Goal: Transaction & Acquisition: Purchase product/service

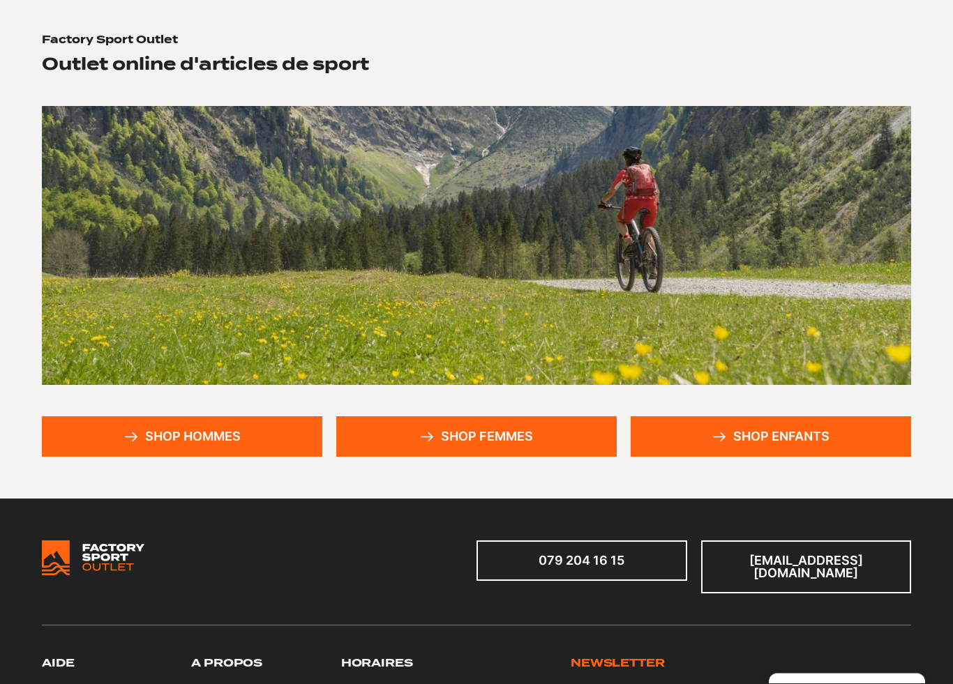
scroll to position [105, 0]
click at [506, 439] on link "Shop femmes" at bounding box center [476, 436] width 280 height 40
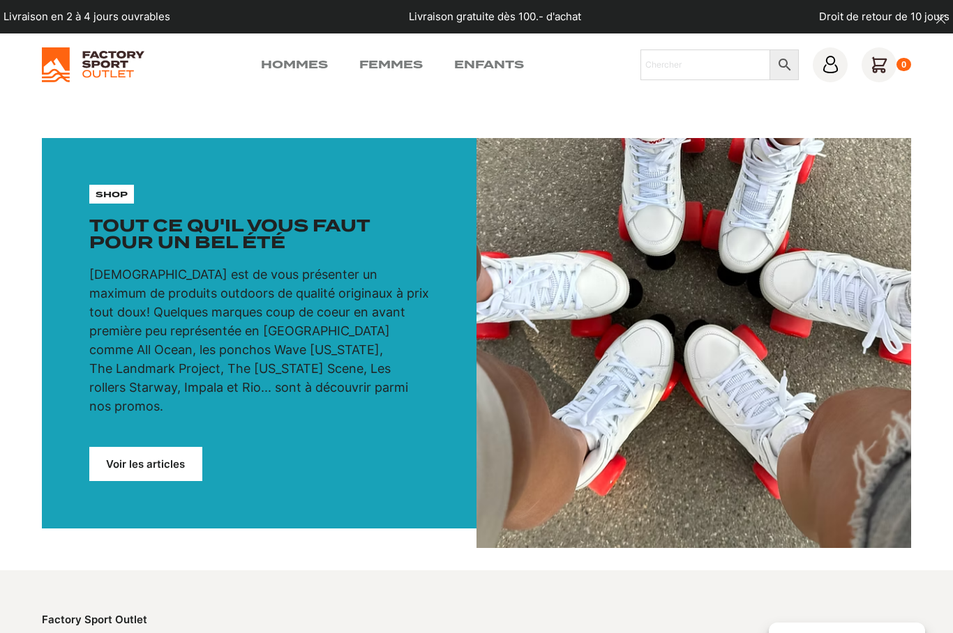
click at [159, 448] on link "Voir les articles" at bounding box center [145, 464] width 113 height 34
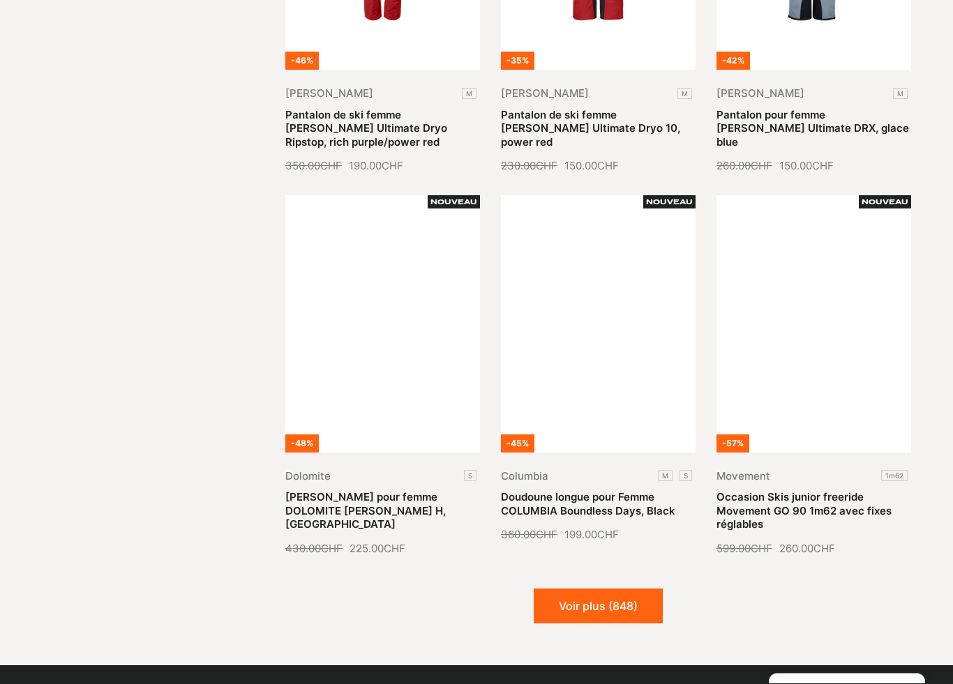
scroll to position [1386, 0]
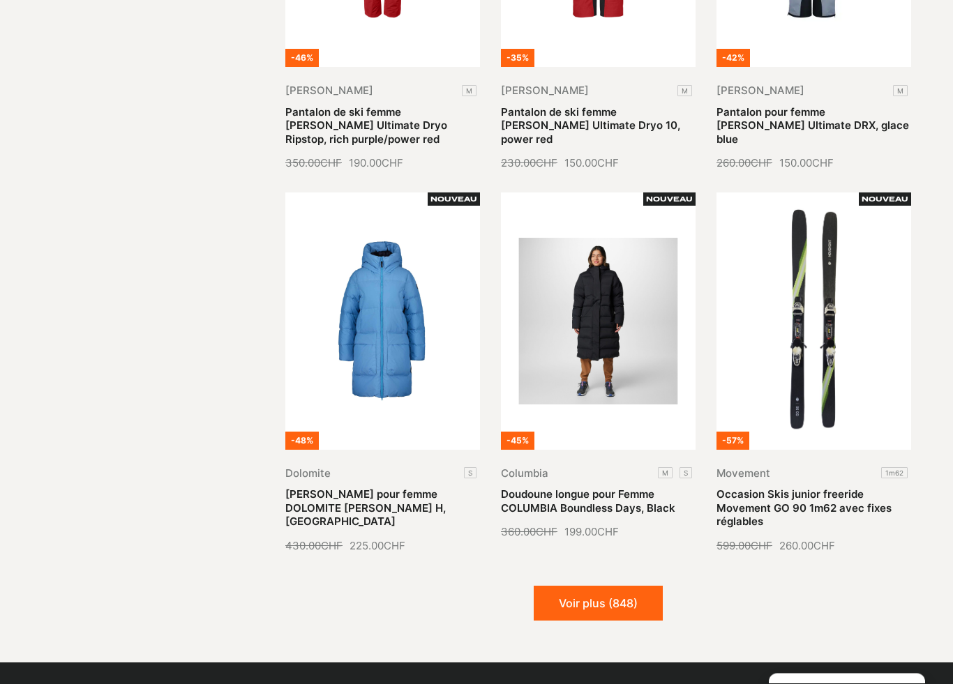
click at [609, 586] on button "Voir plus (848)" at bounding box center [597, 603] width 129 height 35
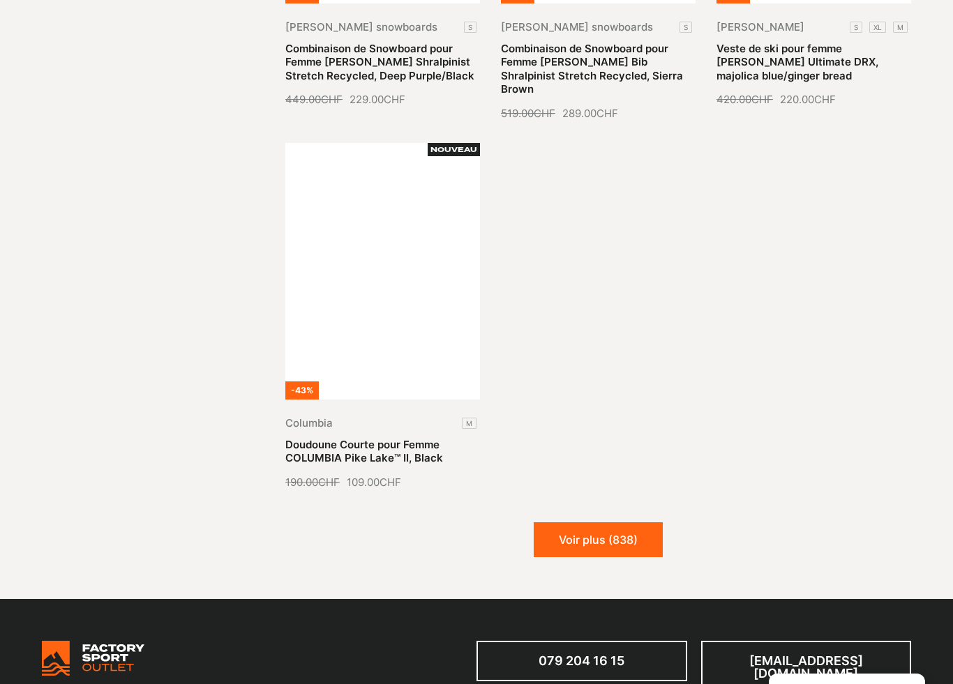
scroll to position [3009, 0]
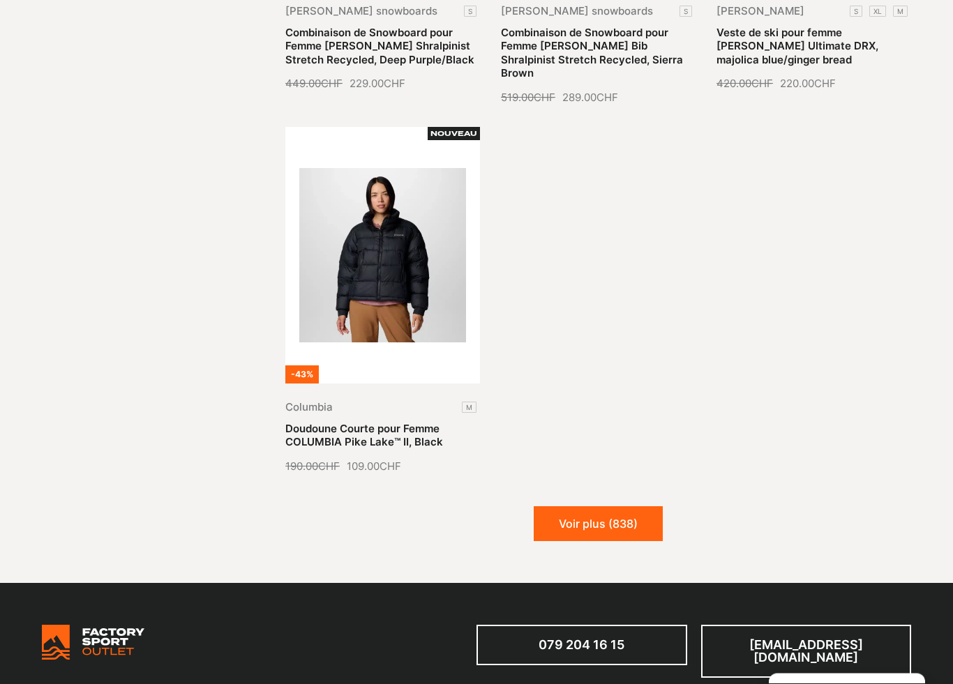
click at [614, 507] on button "Voir plus (838)" at bounding box center [597, 524] width 129 height 35
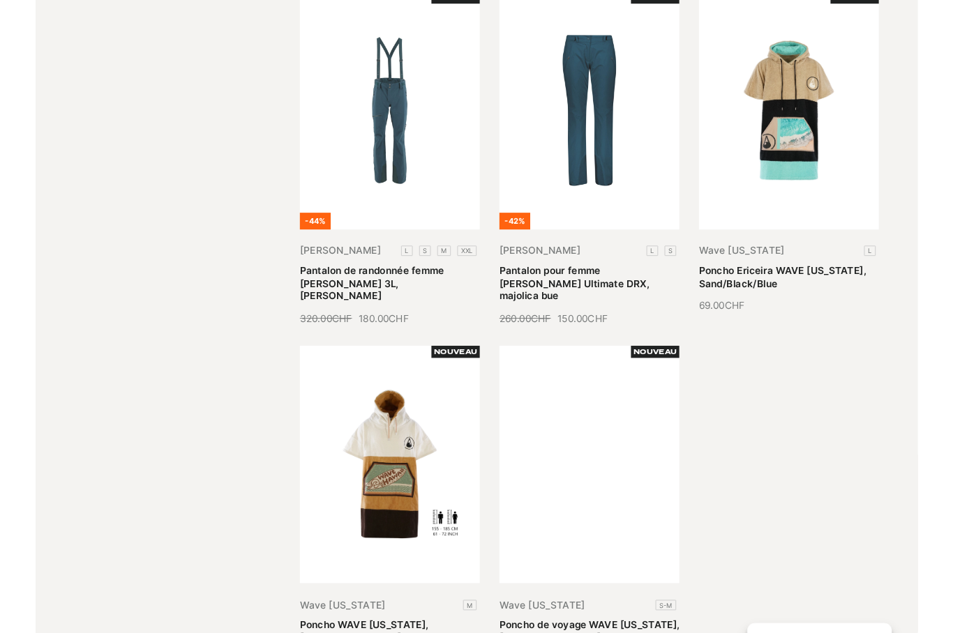
scroll to position [4405, 0]
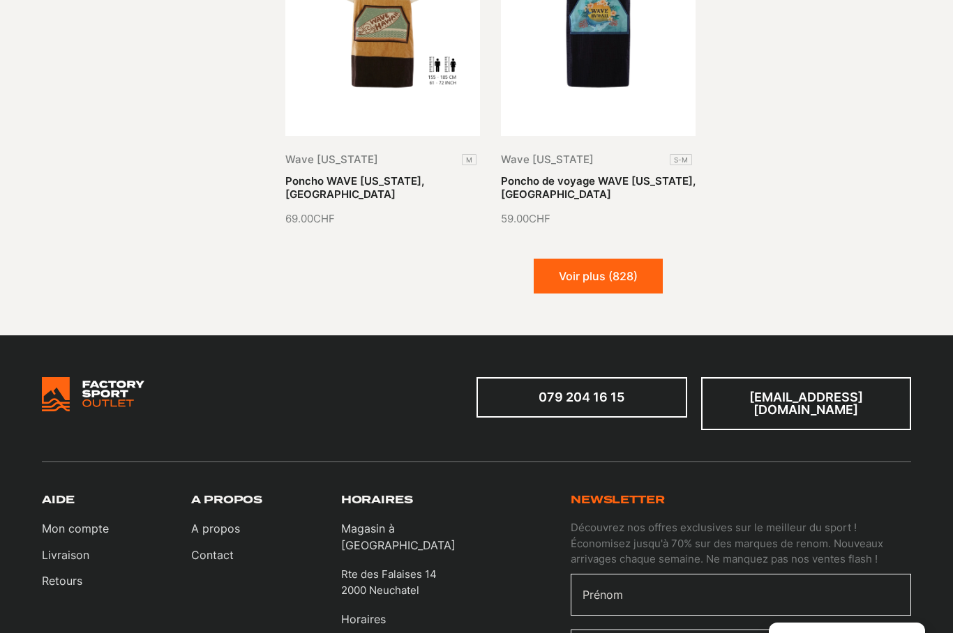
click at [618, 259] on button "Voir plus (828)" at bounding box center [597, 276] width 129 height 35
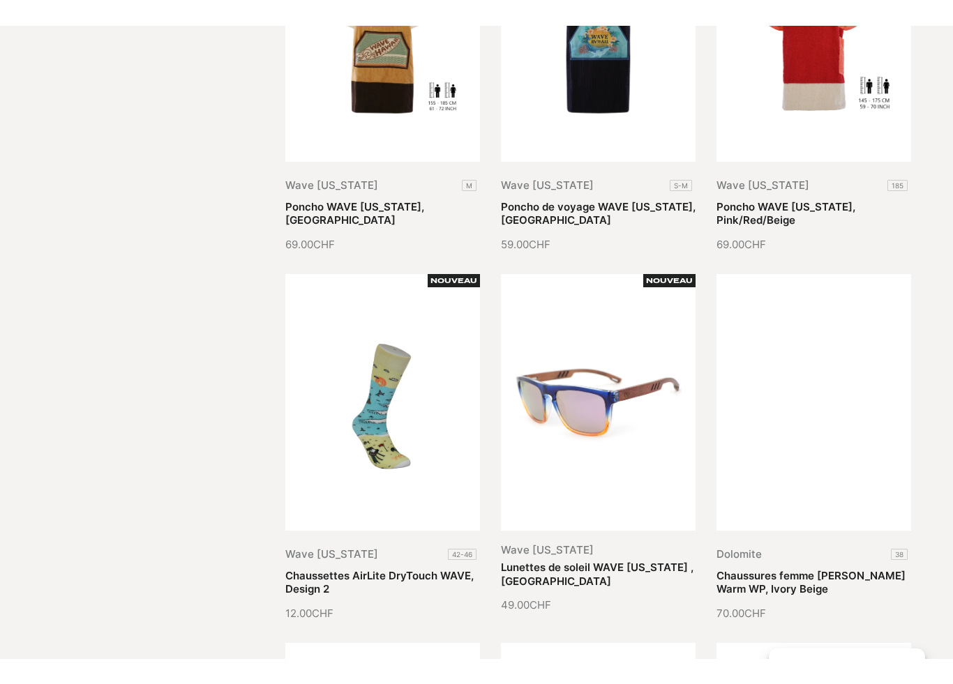
scroll to position [5205, 0]
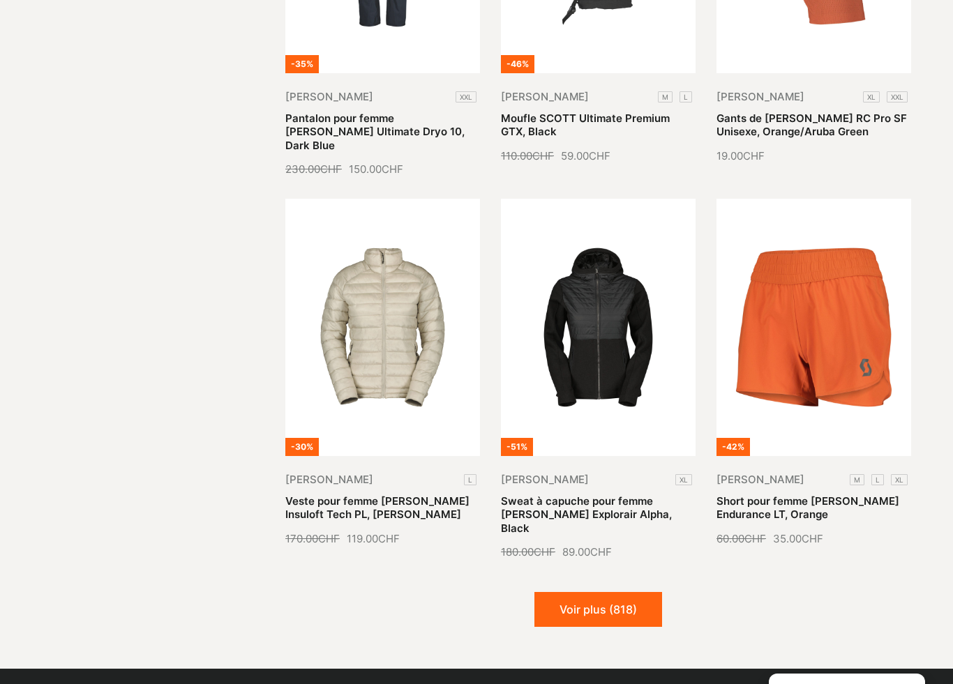
click at [613, 592] on button "Voir plus (818)" at bounding box center [598, 609] width 128 height 35
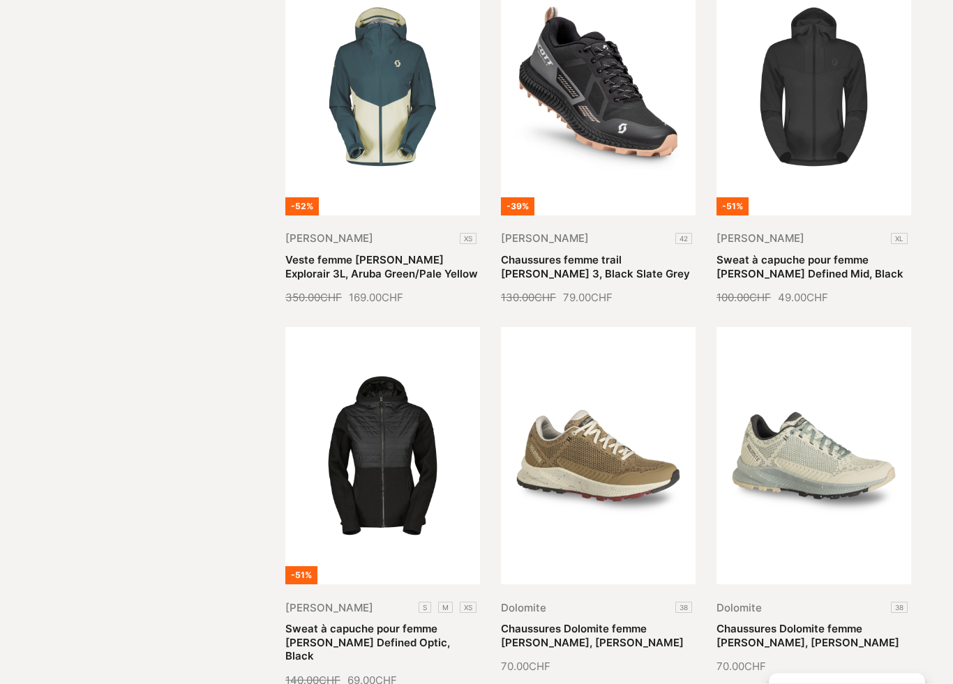
scroll to position [5829, 0]
click at [407, 622] on link "Sweat à capuche pour femme SCOTT Defined Optic, Black" at bounding box center [367, 642] width 165 height 40
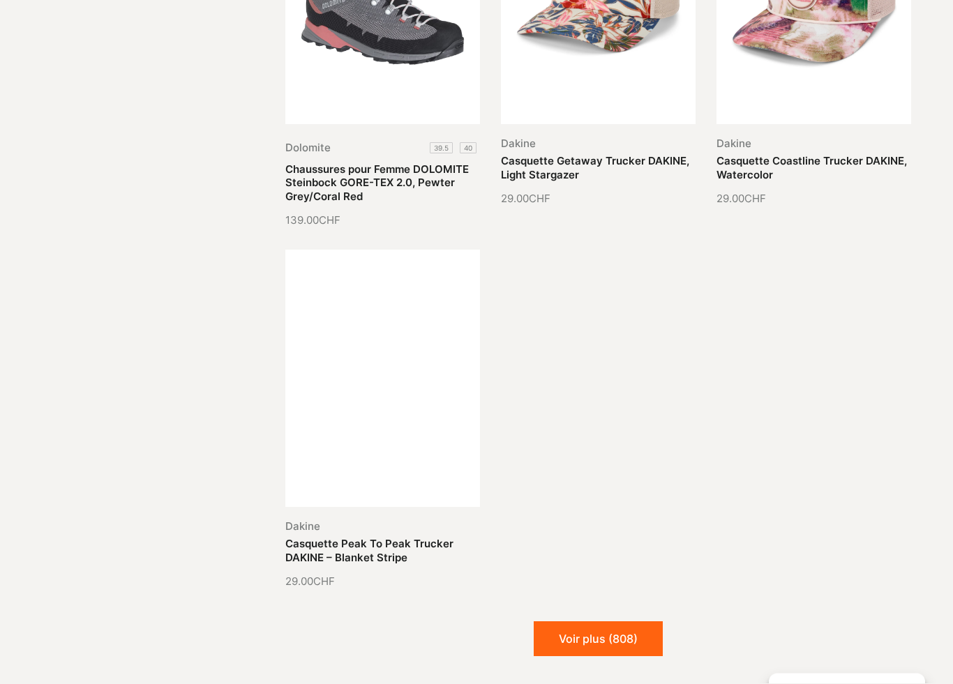
scroll to position [6688, 0]
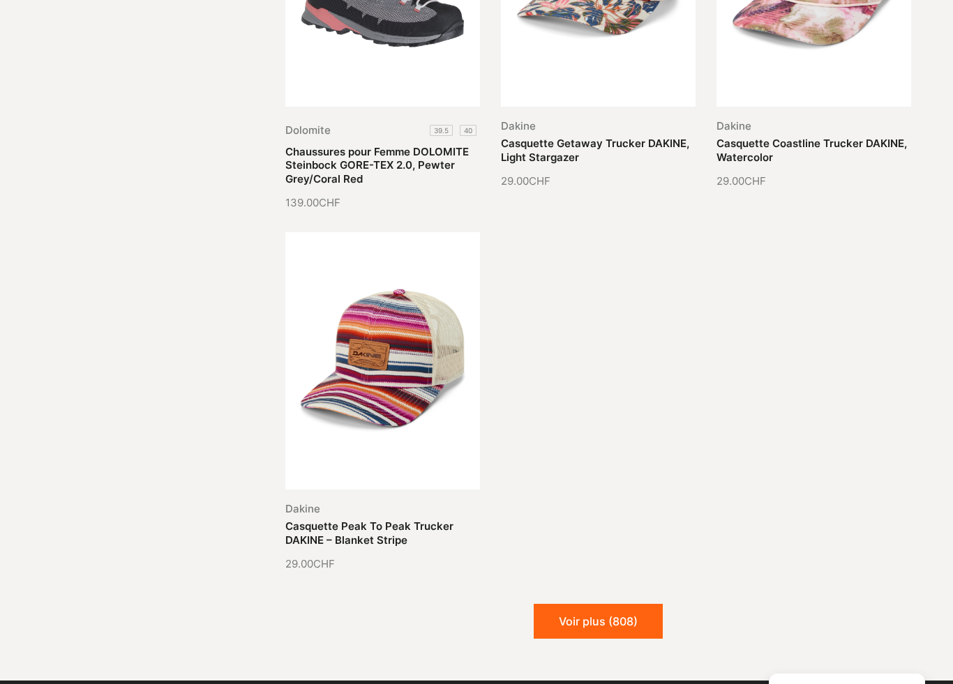
click at [606, 604] on button "Voir plus (808)" at bounding box center [597, 621] width 129 height 35
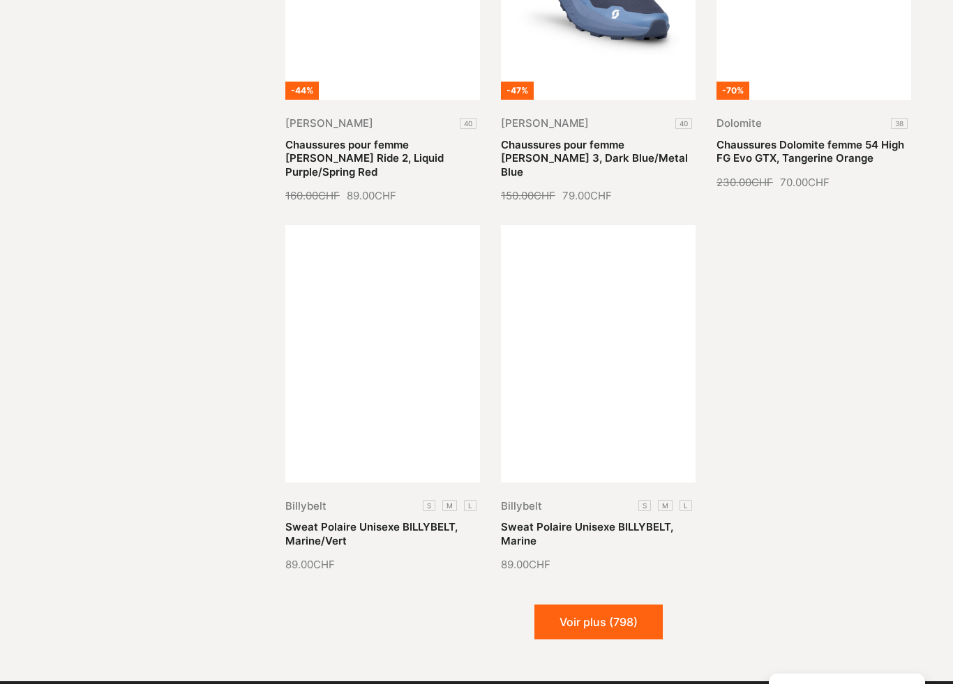
scroll to position [8015, 0]
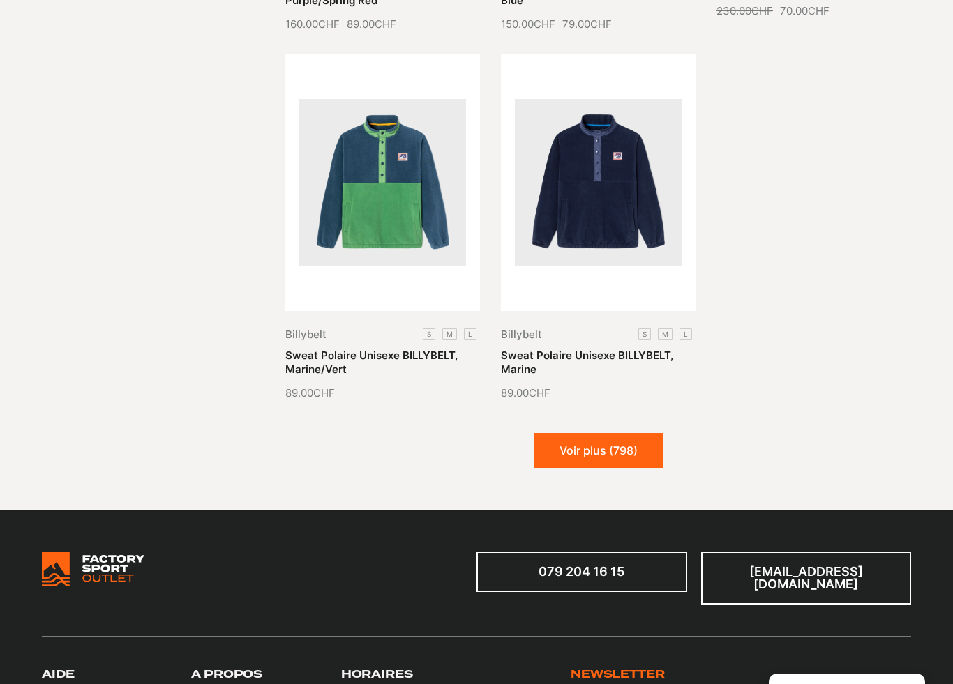
click at [638, 433] on button "Voir plus (798)" at bounding box center [598, 450] width 128 height 35
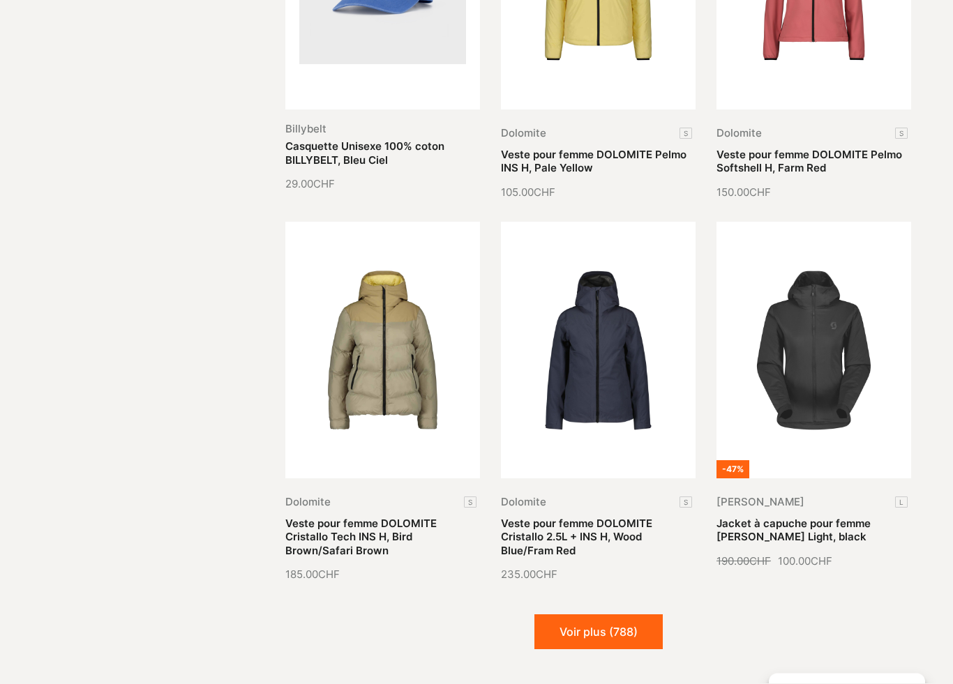
scroll to position [8978, 0]
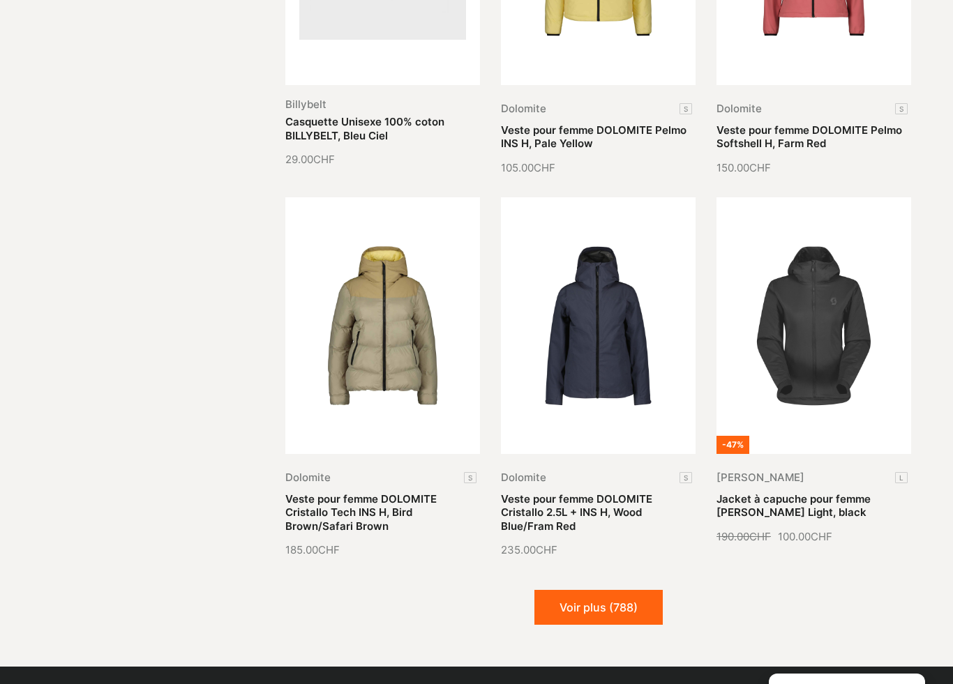
click at [629, 590] on button "Voir plus (788)" at bounding box center [598, 607] width 128 height 35
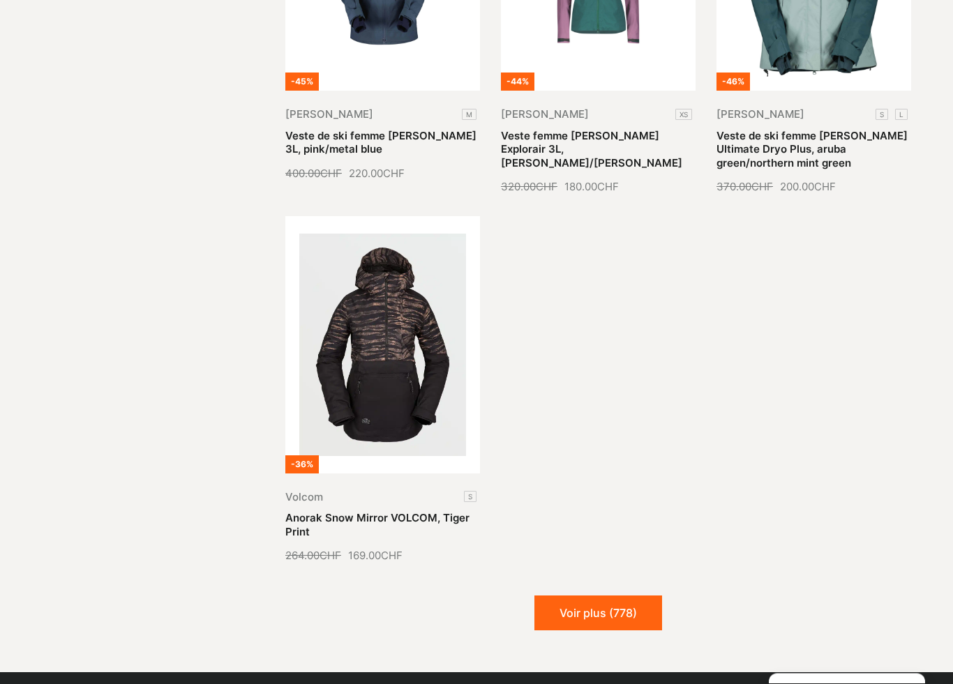
scroll to position [10494, 0]
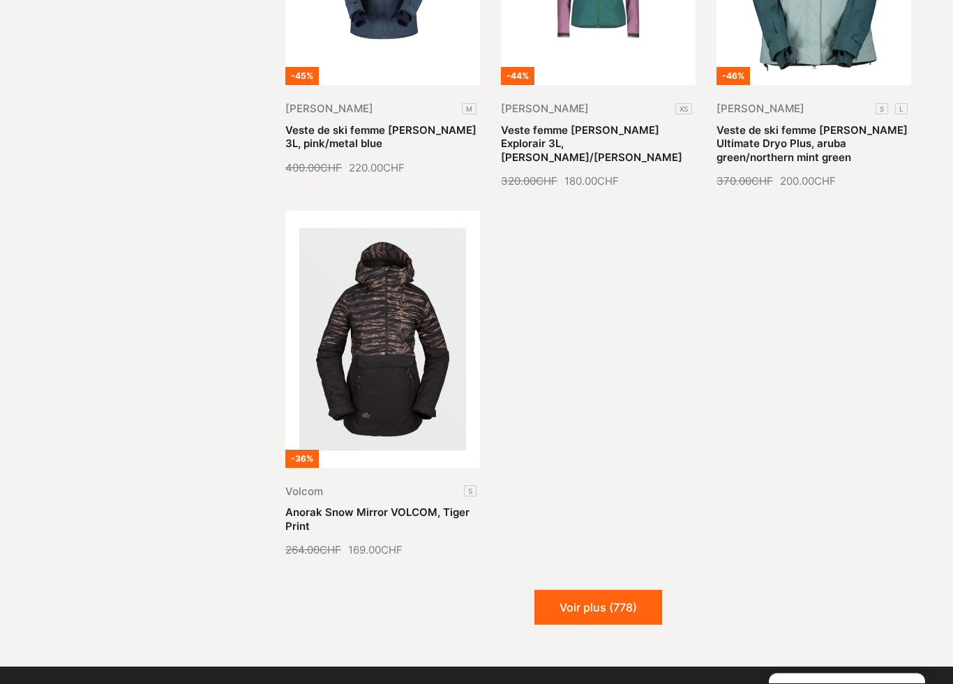
click at [617, 591] on button "Voir plus (778)" at bounding box center [598, 608] width 128 height 35
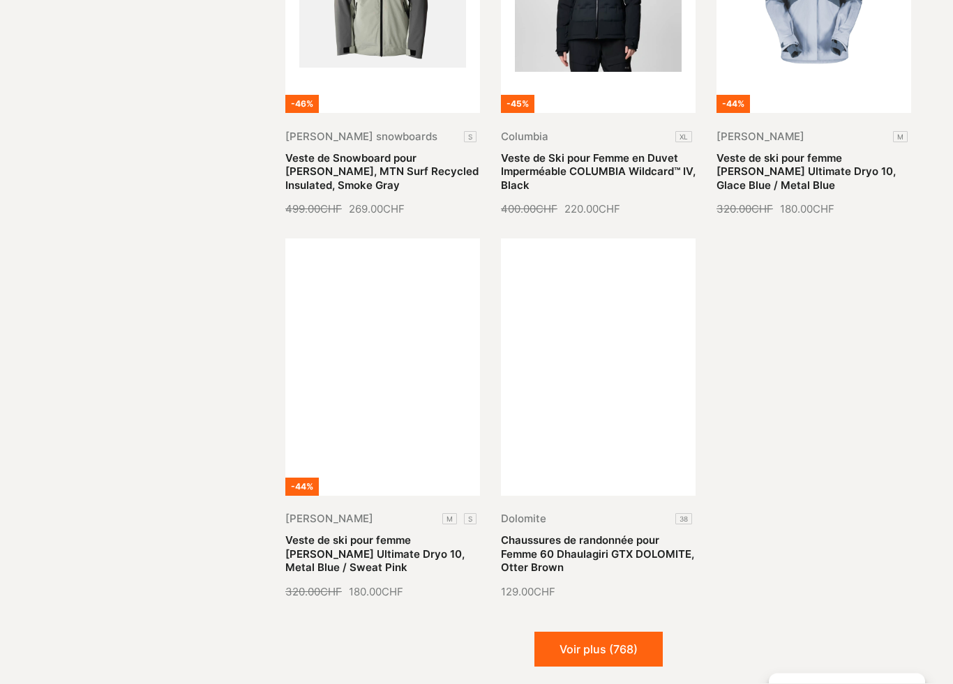
scroll to position [11618, 0]
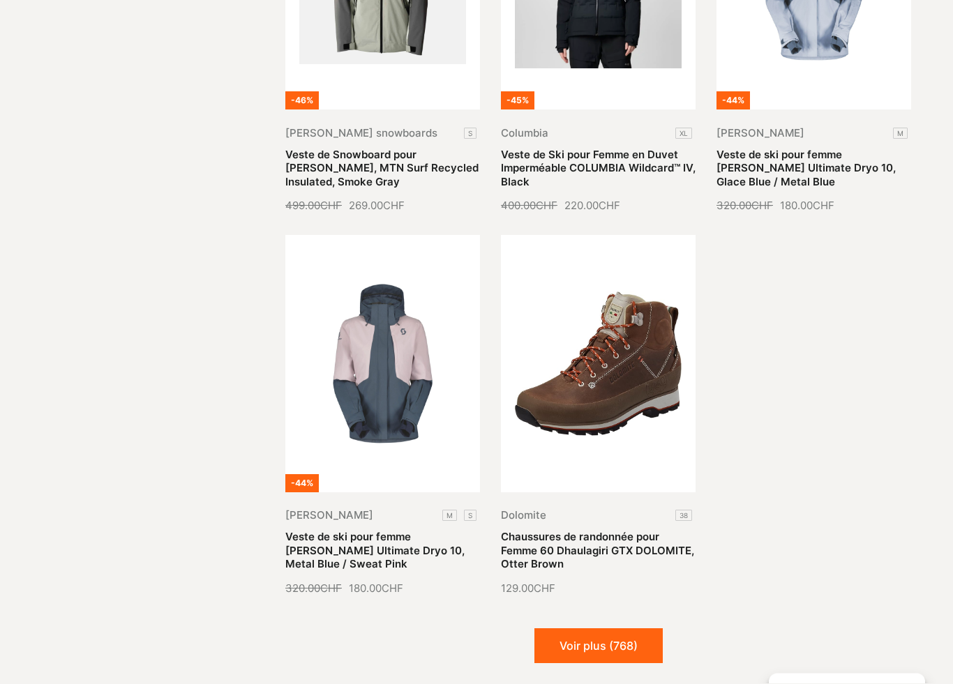
click at [621, 629] on button "Voir plus (768)" at bounding box center [598, 646] width 128 height 35
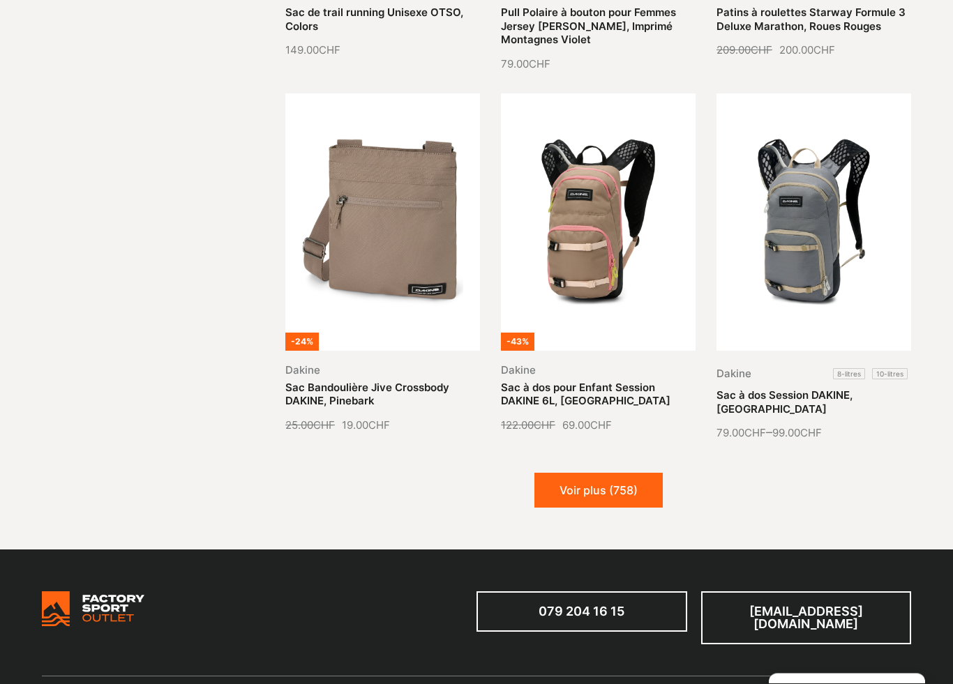
scroll to position [12912, 0]
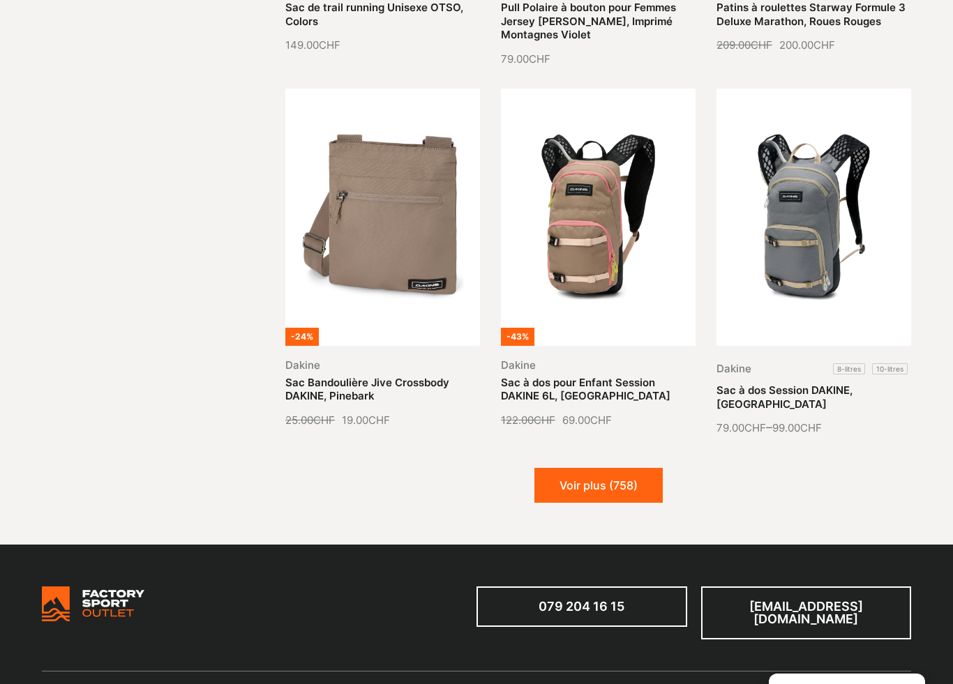
click at [628, 468] on button "Voir plus (758)" at bounding box center [598, 485] width 128 height 35
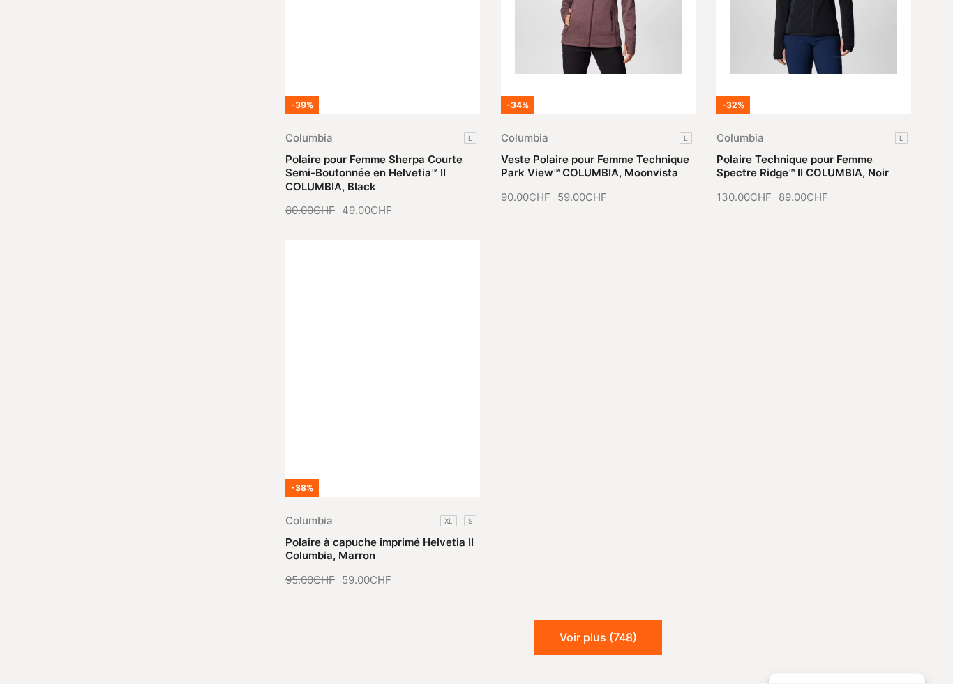
scroll to position [14246, 0]
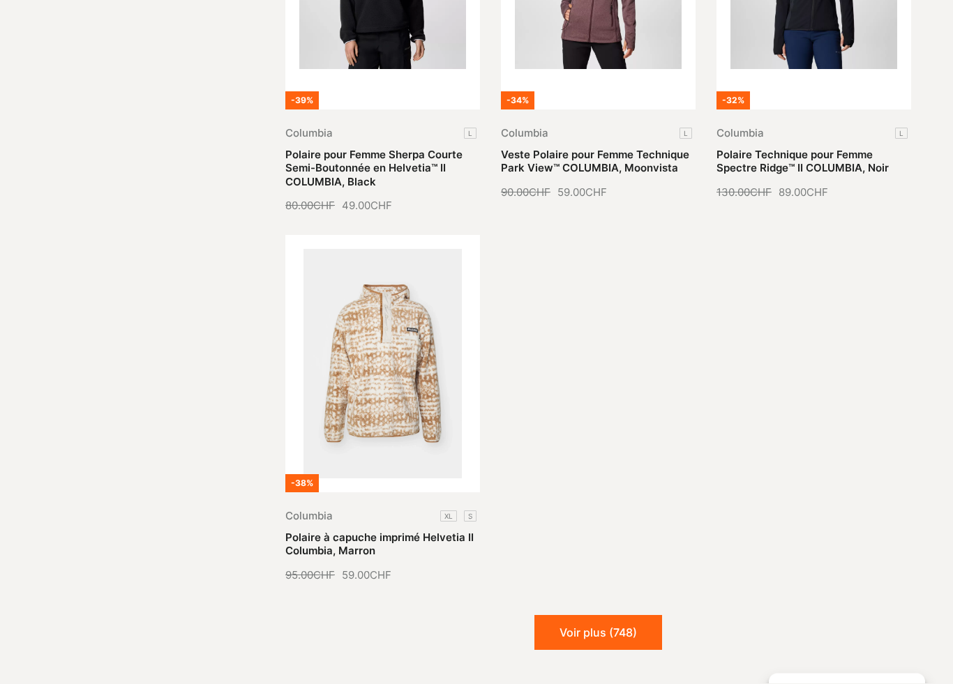
click at [618, 616] on button "Voir plus (748)" at bounding box center [598, 633] width 128 height 35
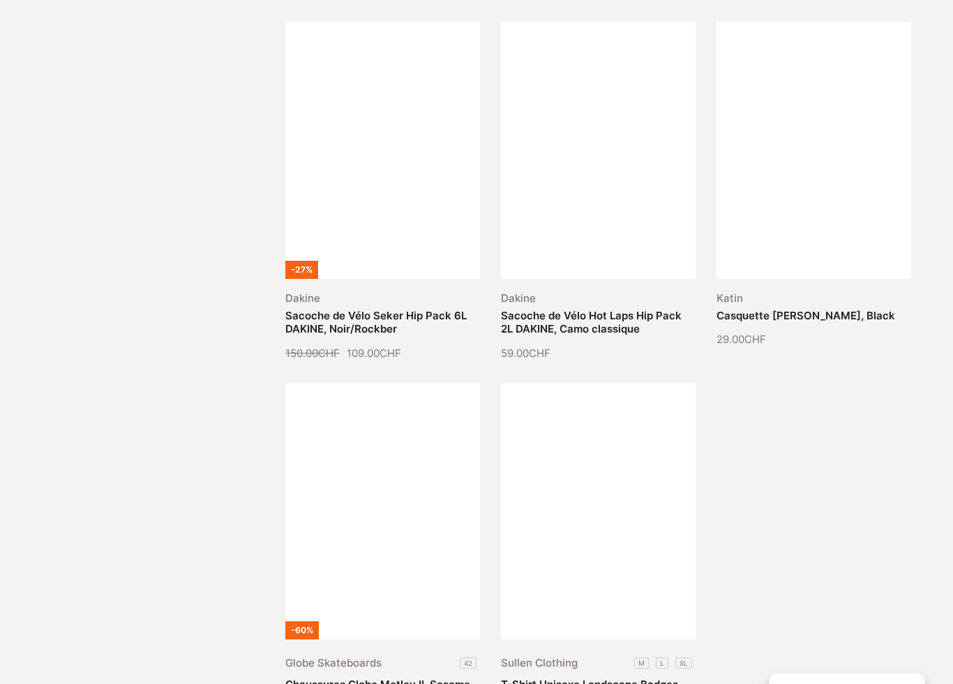
scroll to position [15278, 0]
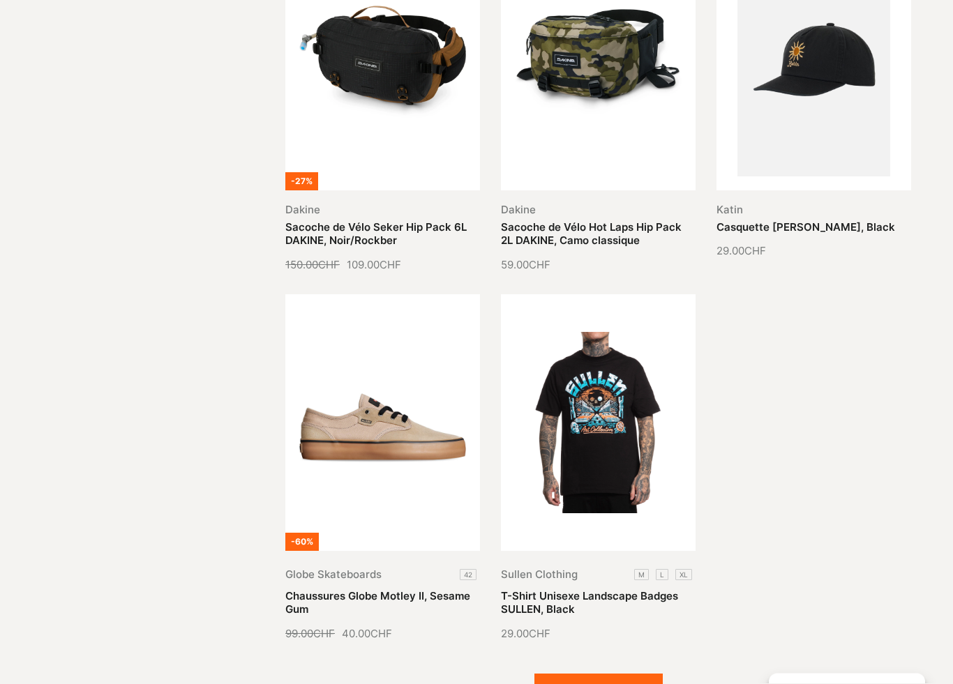
click at [609, 632] on button "Voir plus (738)" at bounding box center [598, 691] width 128 height 35
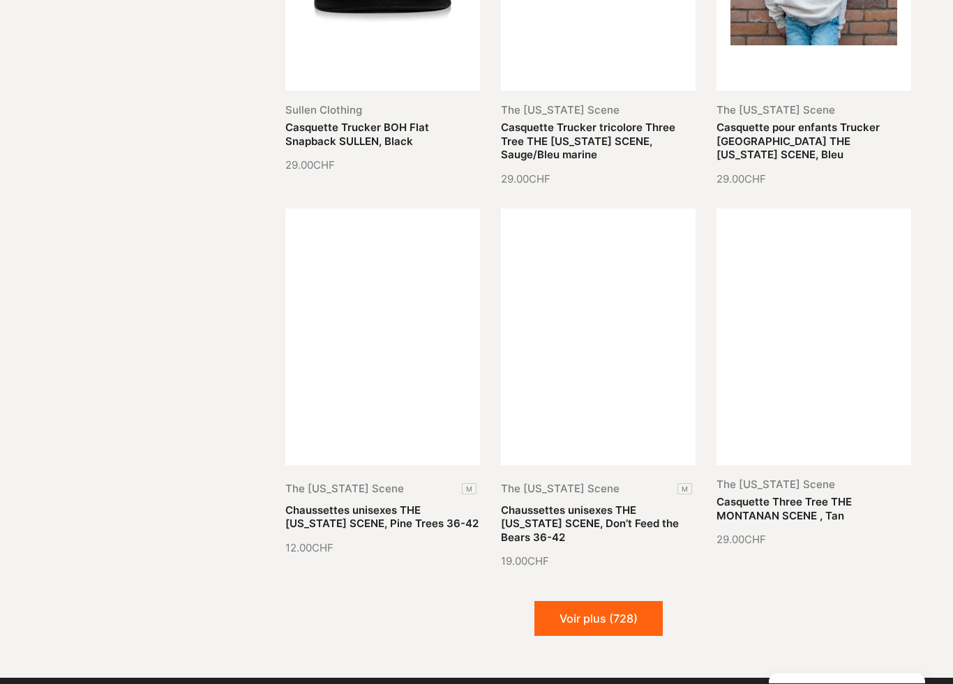
scroll to position [16469, 0]
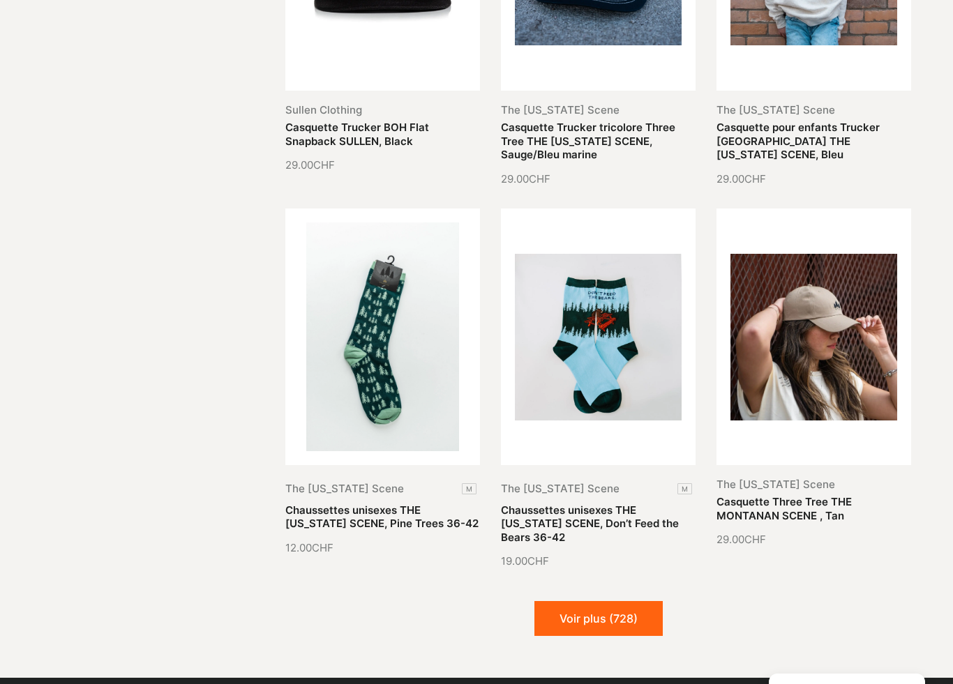
click at [628, 601] on button "Voir plus (728)" at bounding box center [598, 618] width 128 height 35
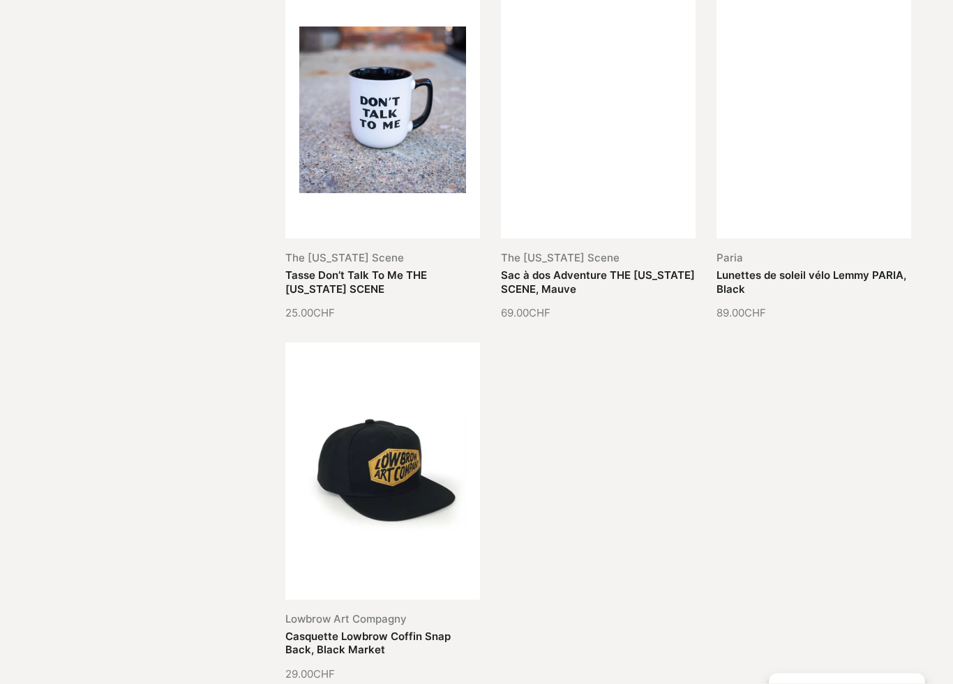
scroll to position [17825, 0]
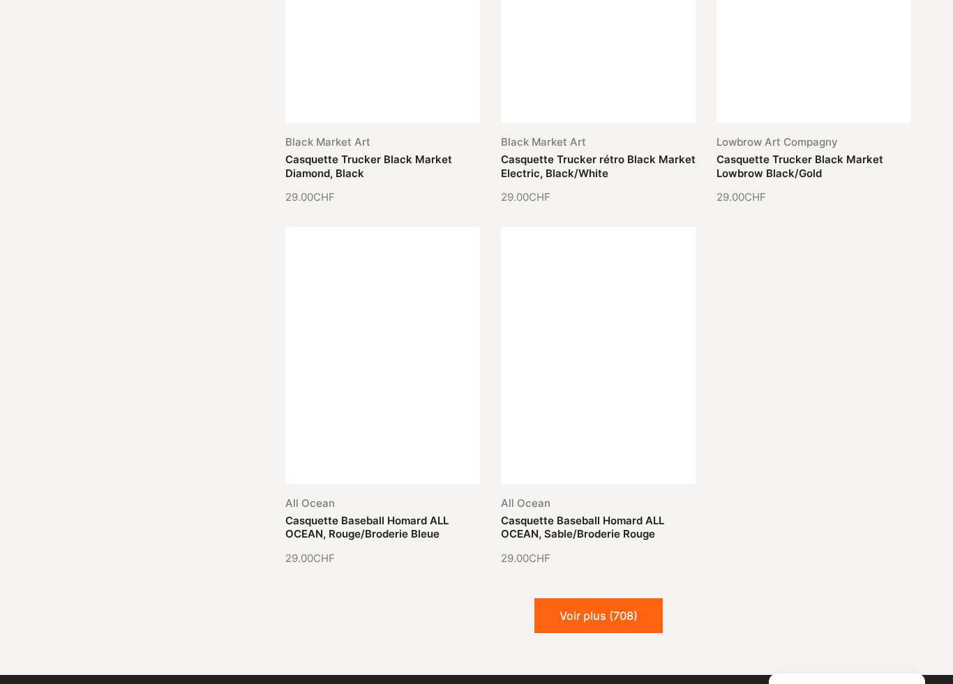
scroll to position [19028, 0]
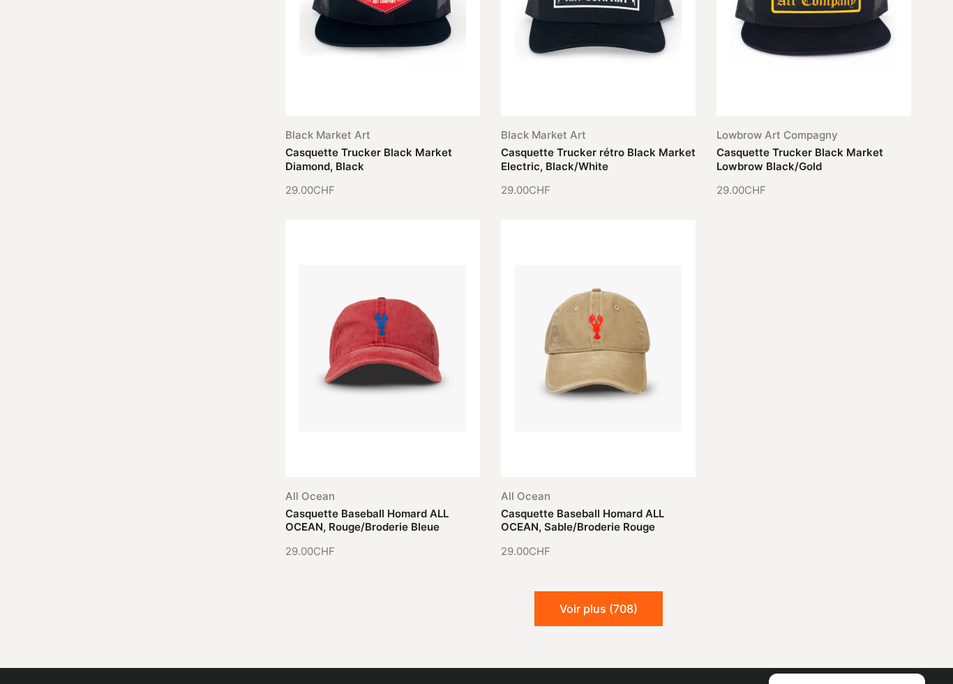
click at [632, 591] on button "Voir plus (708)" at bounding box center [598, 608] width 128 height 35
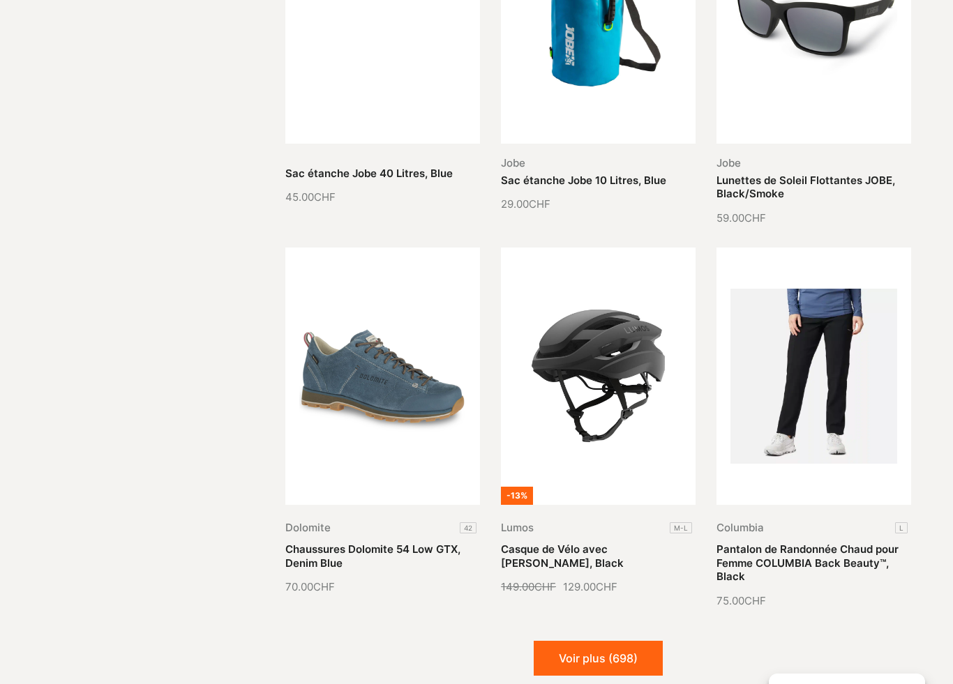
scroll to position [20095, 0]
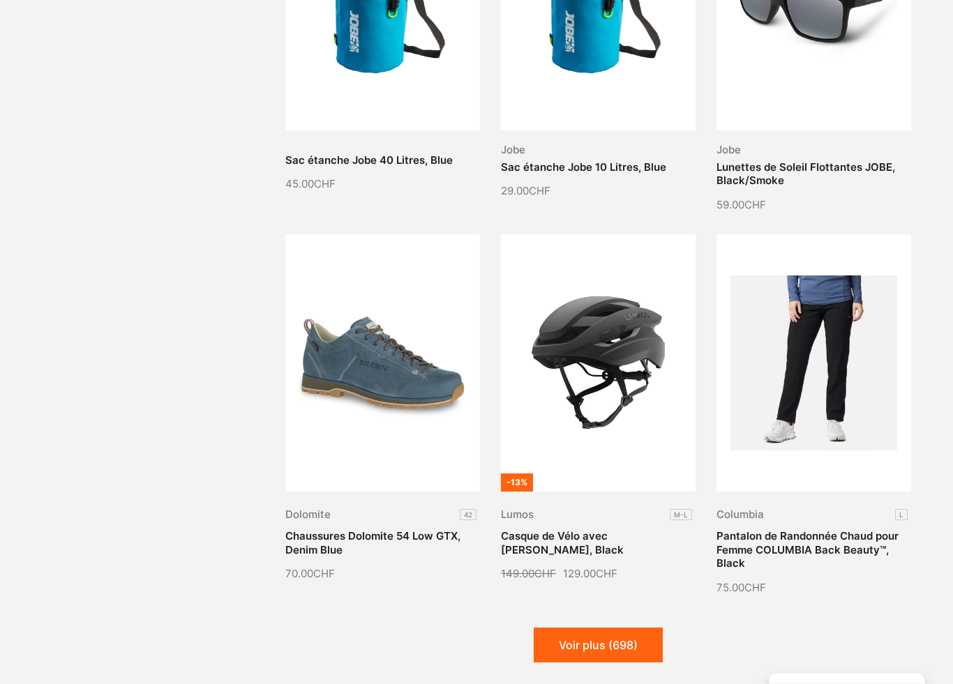
click at [636, 628] on button "Voir plus (698)" at bounding box center [597, 645] width 129 height 35
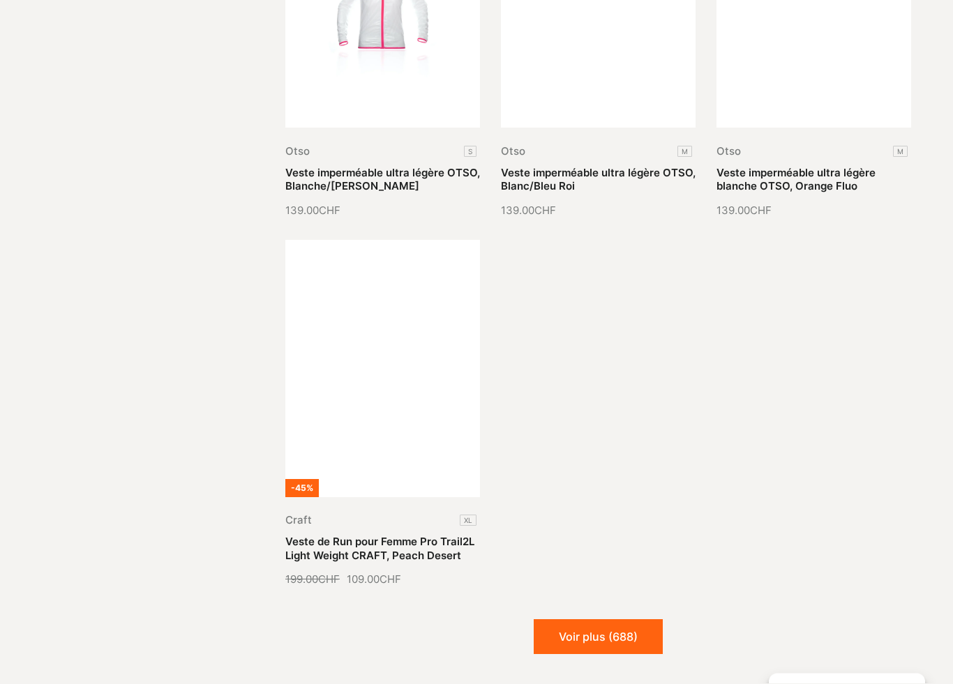
scroll to position [21581, 0]
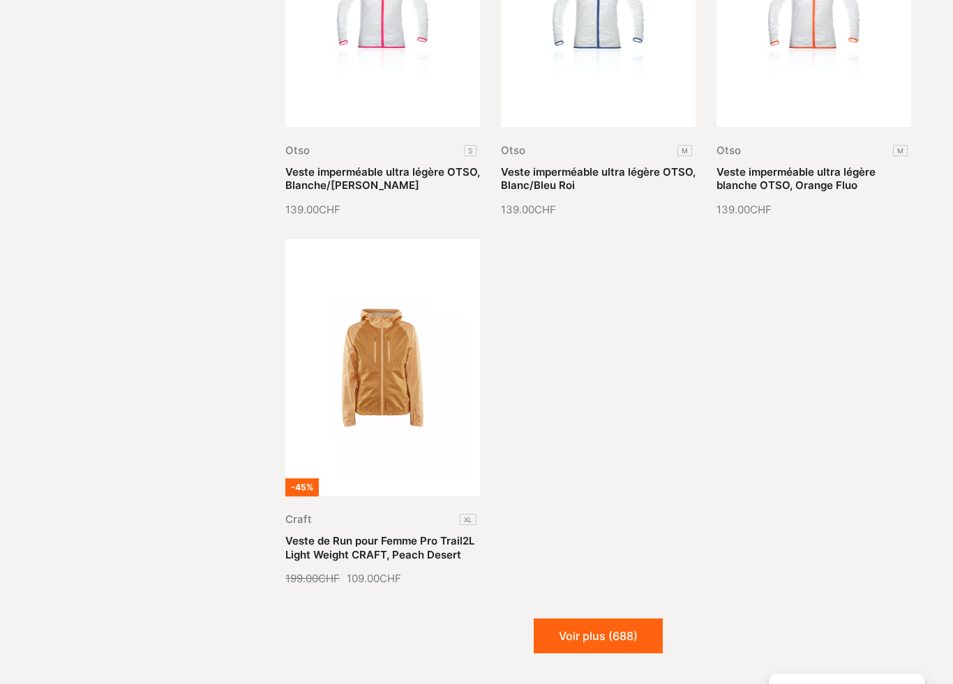
click at [639, 618] on button "Voir plus (688)" at bounding box center [597, 635] width 129 height 35
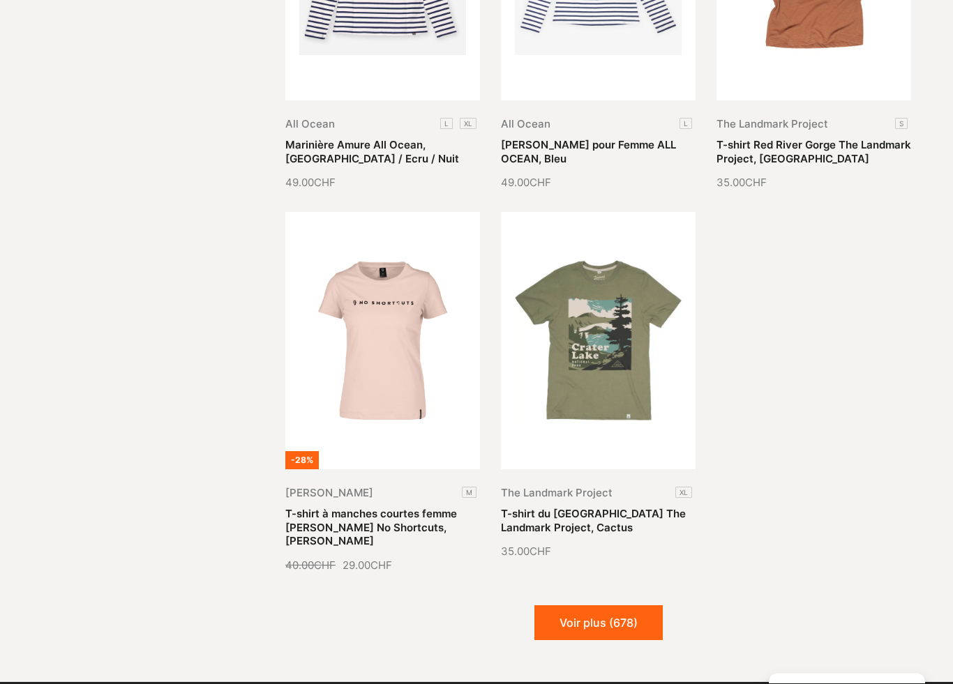
scroll to position [22741, 0]
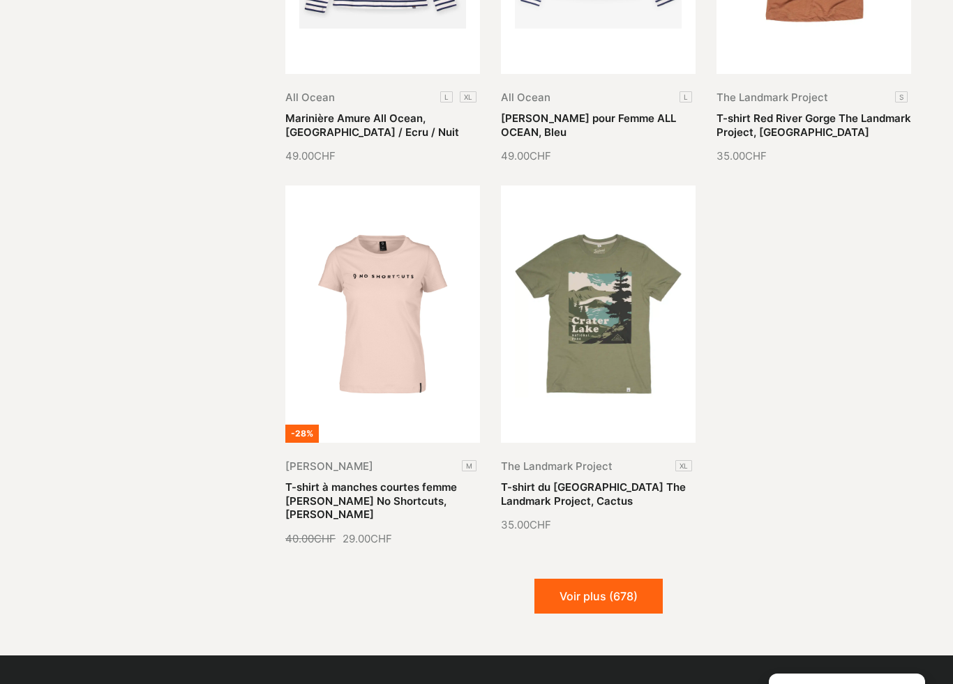
click at [635, 579] on button "Voir plus (678)" at bounding box center [598, 596] width 128 height 35
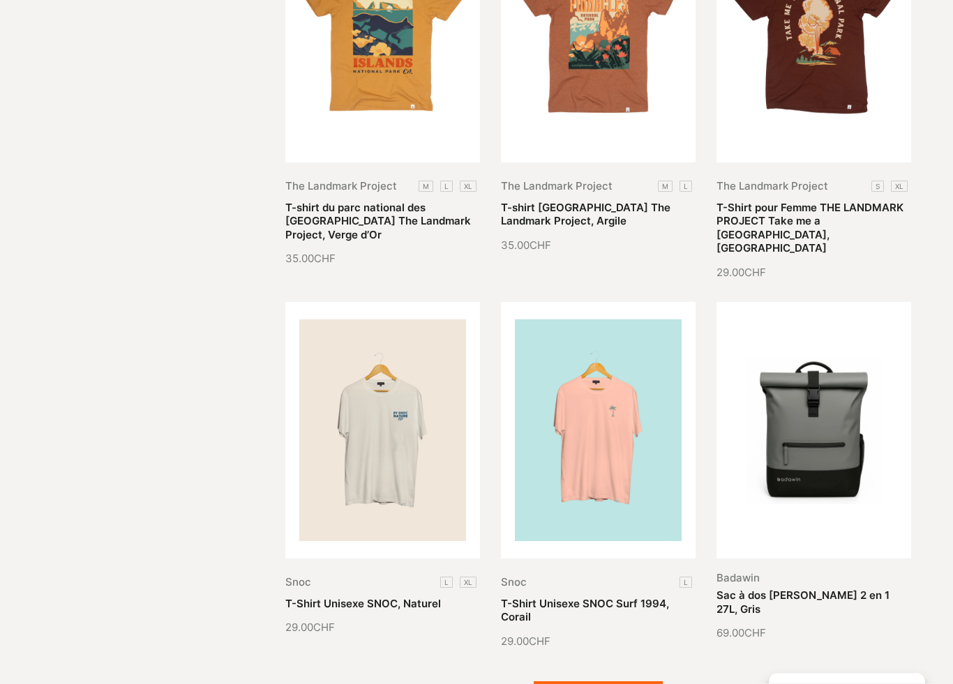
scroll to position [23787, 0]
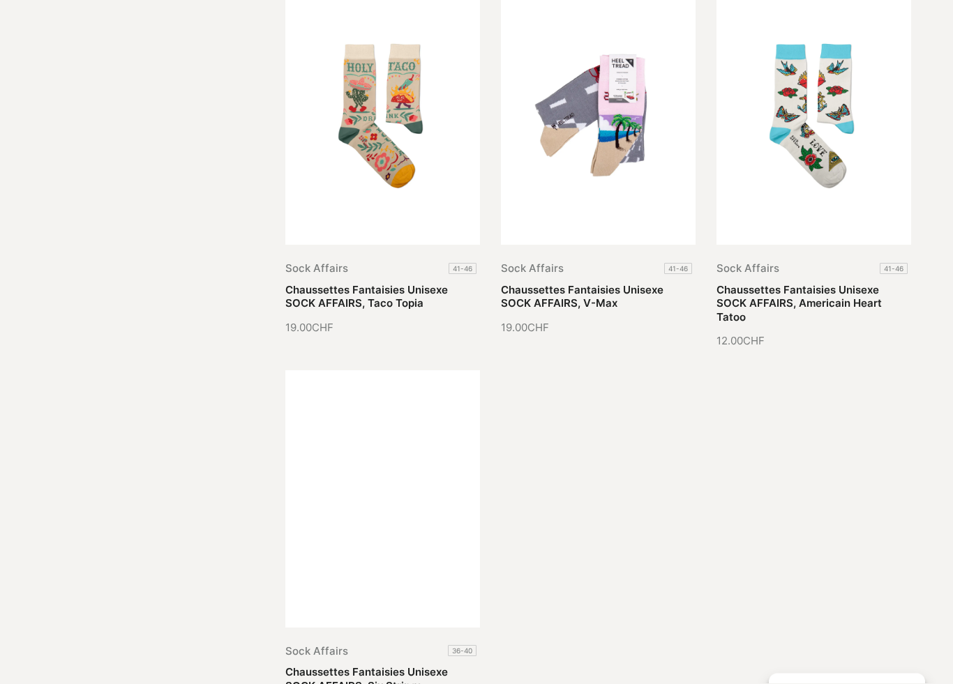
scroll to position [25225, 0]
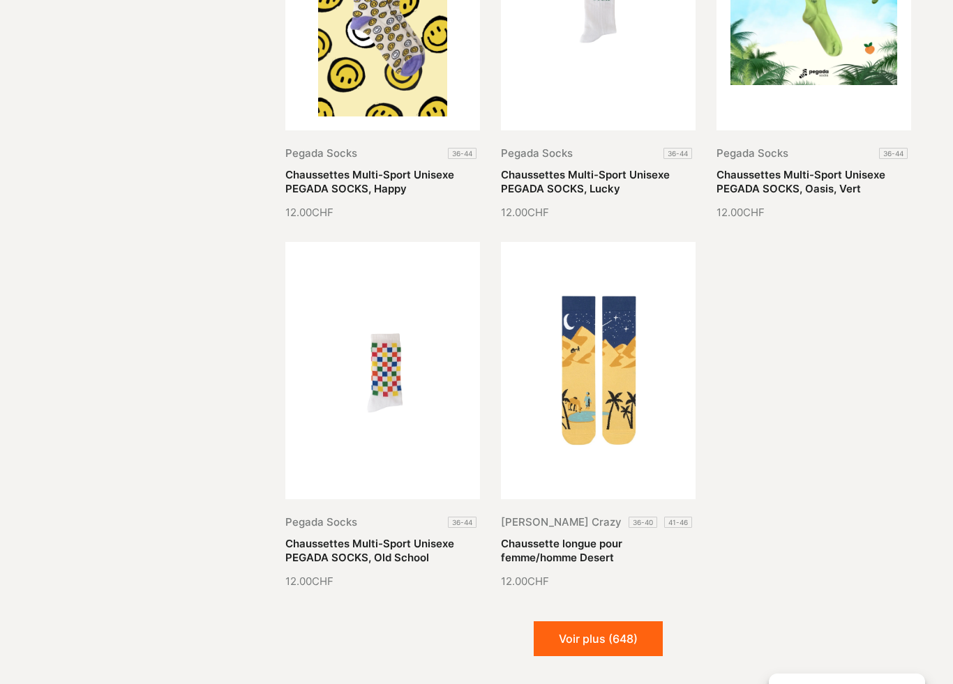
scroll to position [26498, 0]
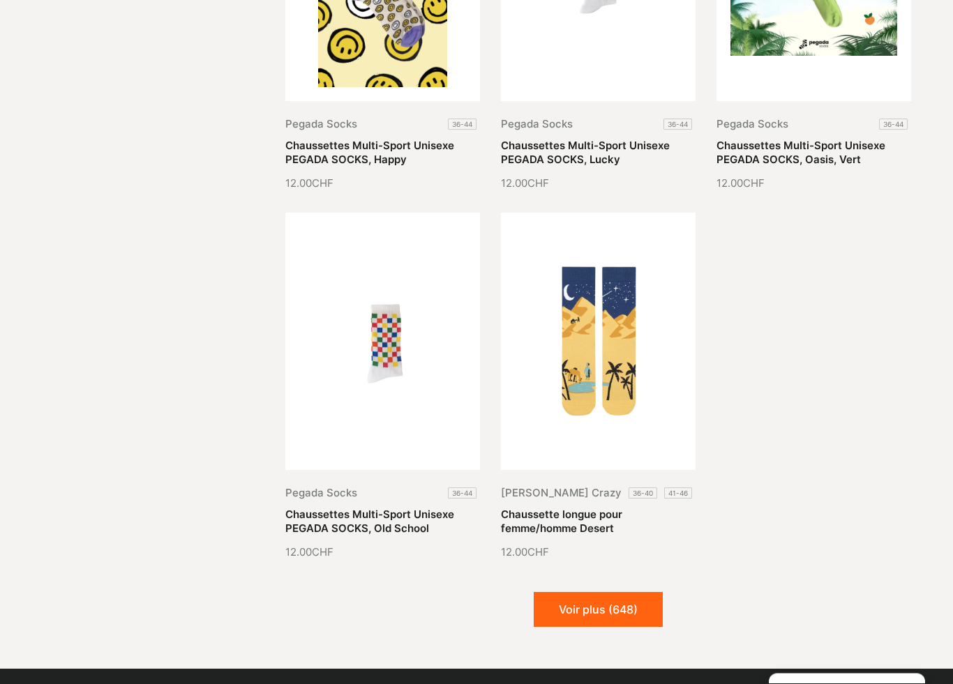
click at [642, 593] on button "Voir plus (648)" at bounding box center [597, 610] width 129 height 35
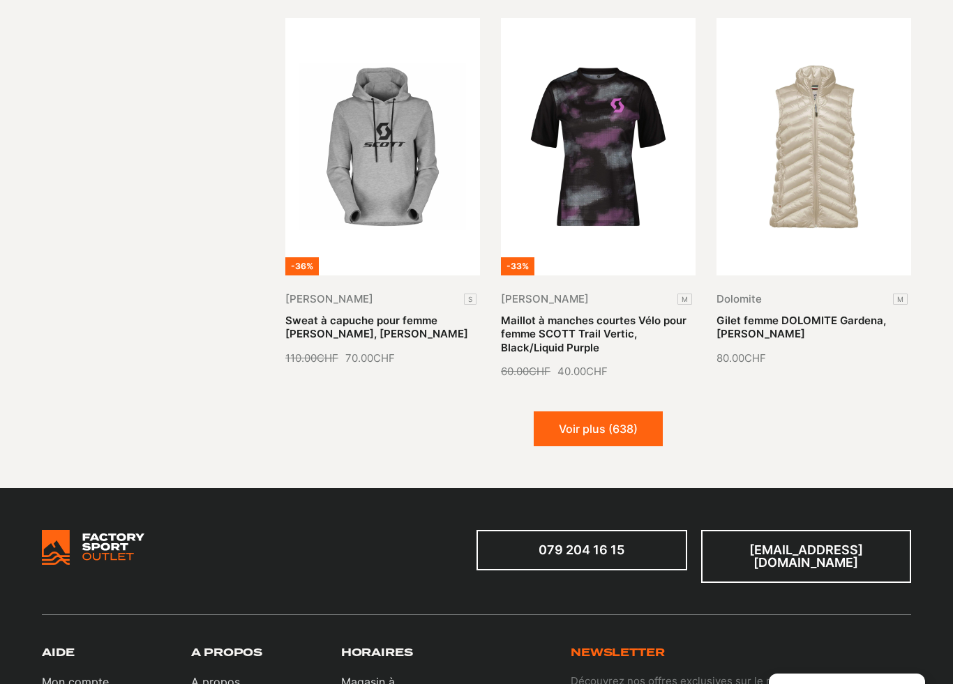
scroll to position [27750, 0]
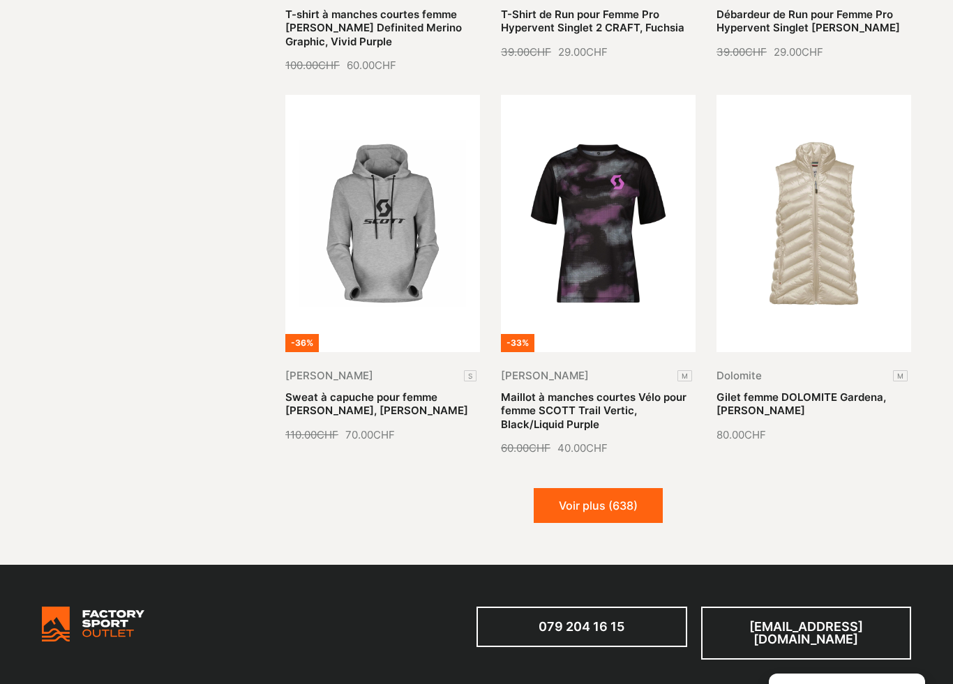
click at [602, 488] on button "Voir plus (638)" at bounding box center [597, 505] width 129 height 35
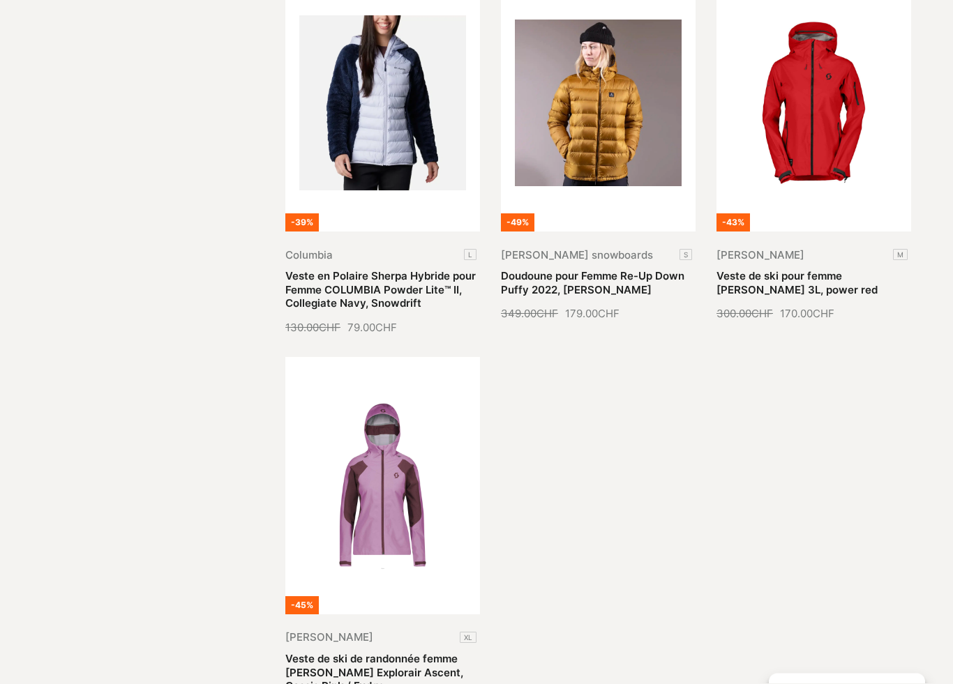
scroll to position [29025, 0]
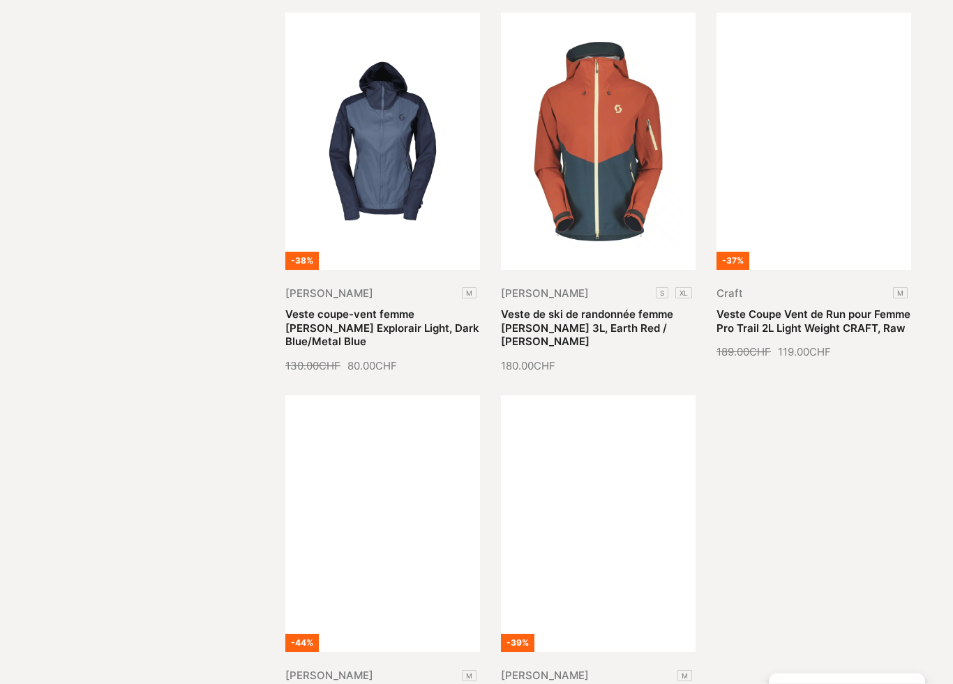
scroll to position [30128, 0]
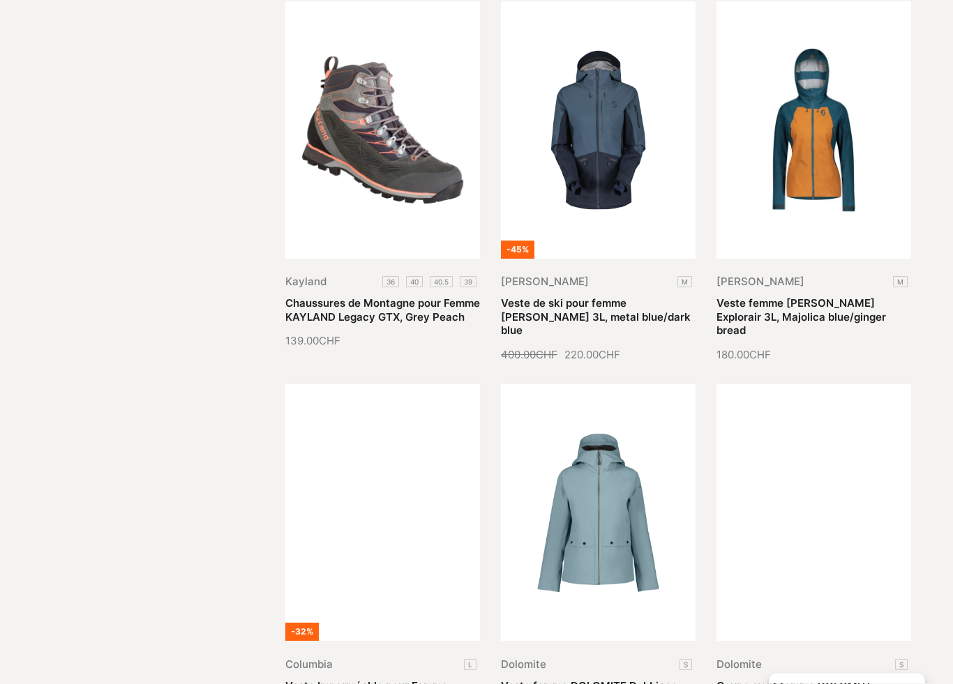
scroll to position [31287, 0]
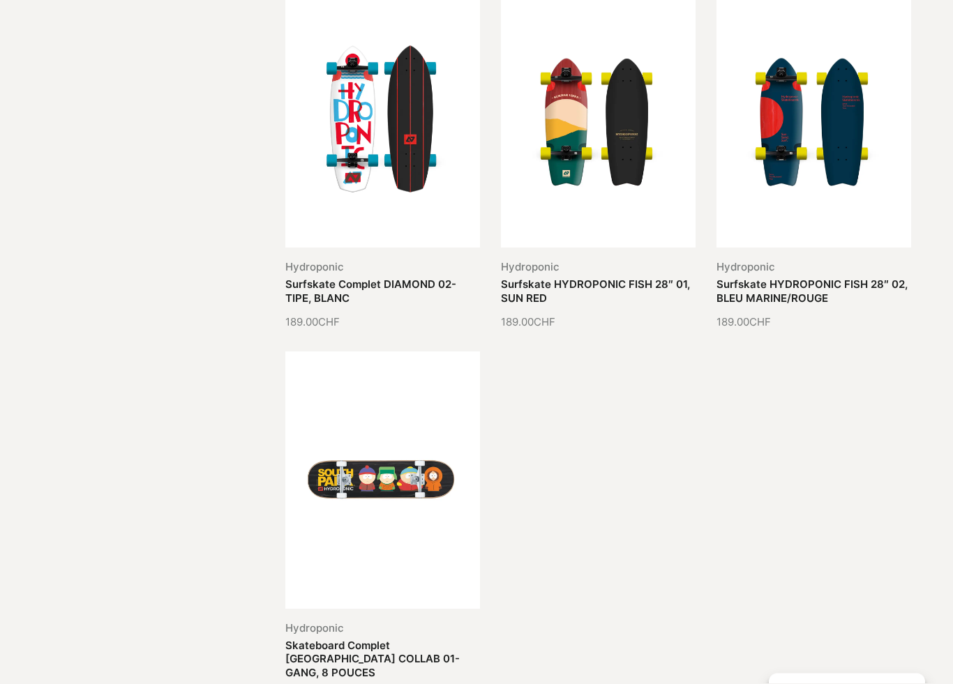
scroll to position [32807, 0]
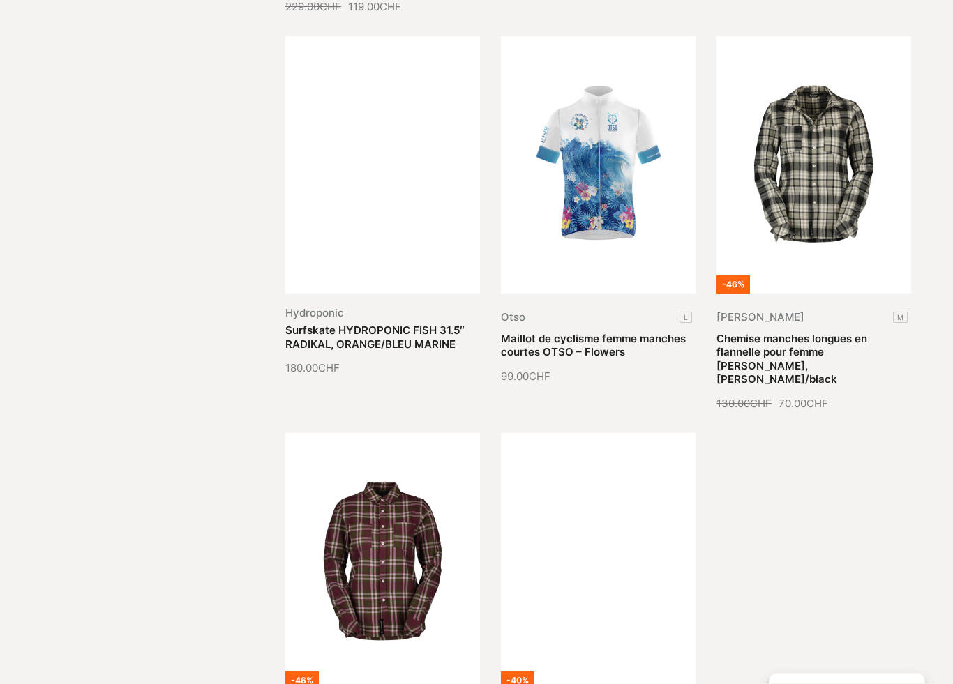
scroll to position [33886, 0]
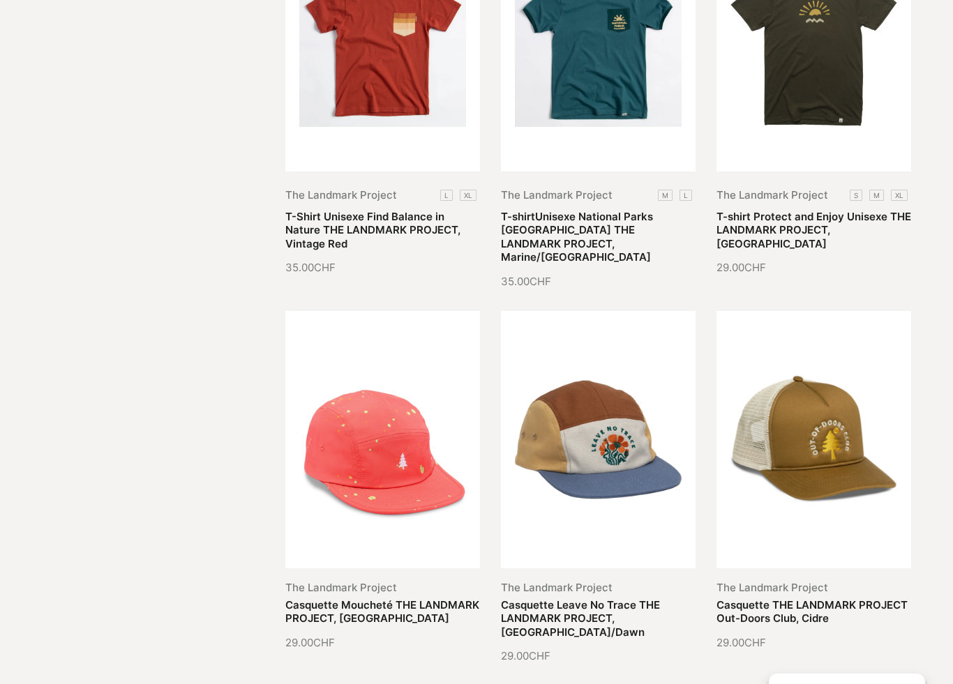
scroll to position [35290, 0]
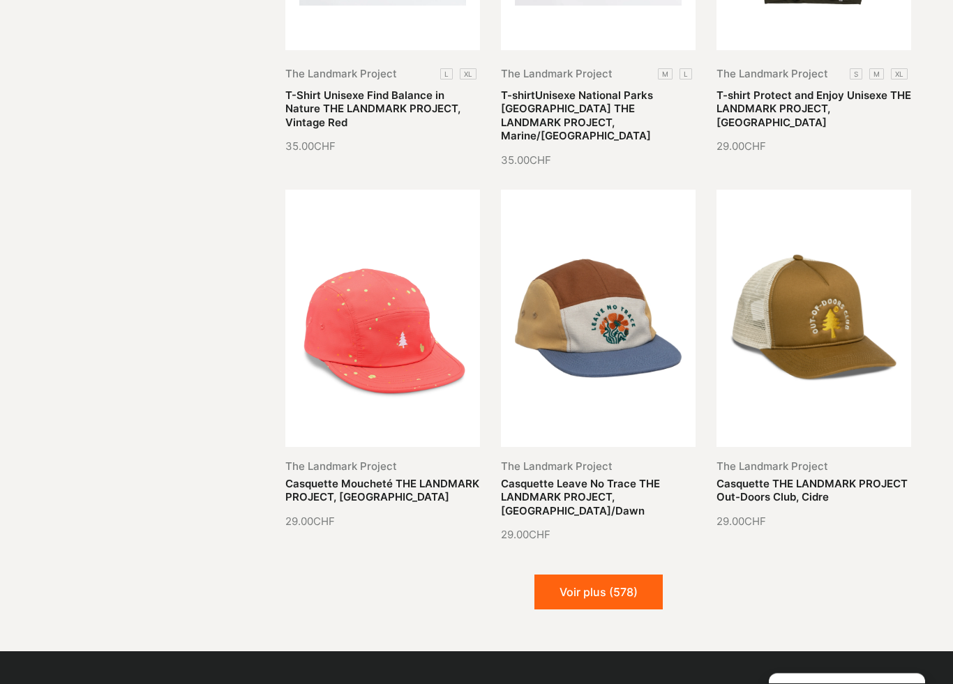
click at [643, 575] on button "Voir plus (578)" at bounding box center [598, 592] width 128 height 35
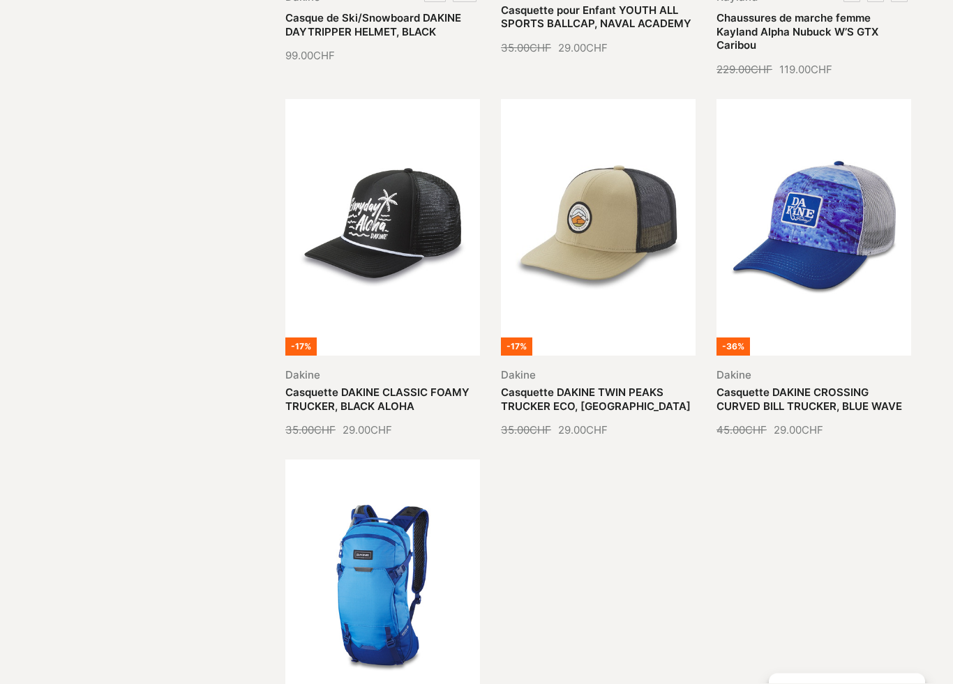
scroll to position [36517, 0]
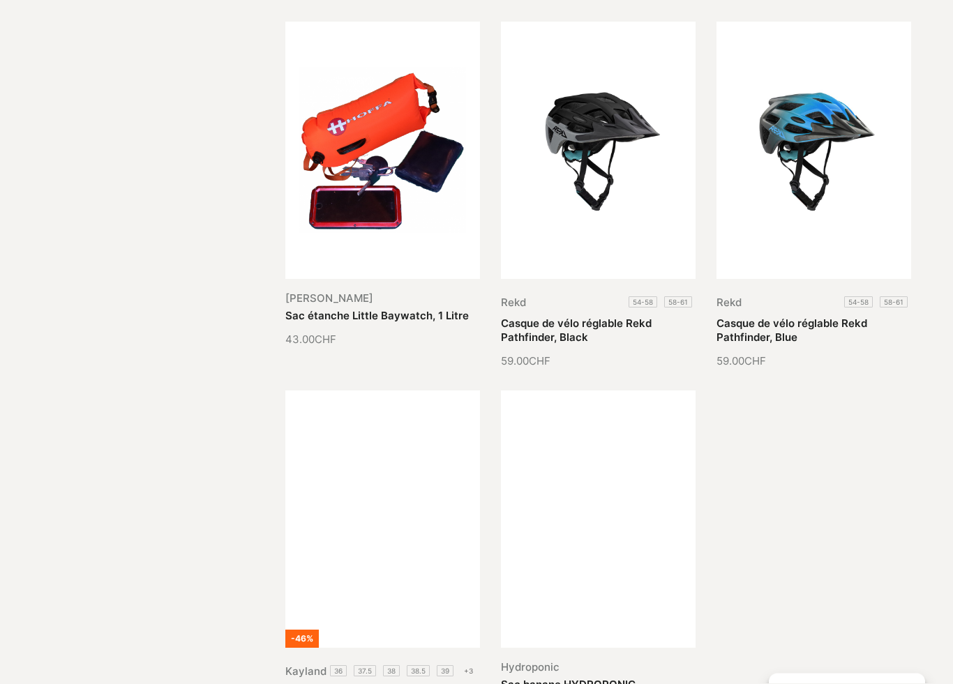
scroll to position [37703, 0]
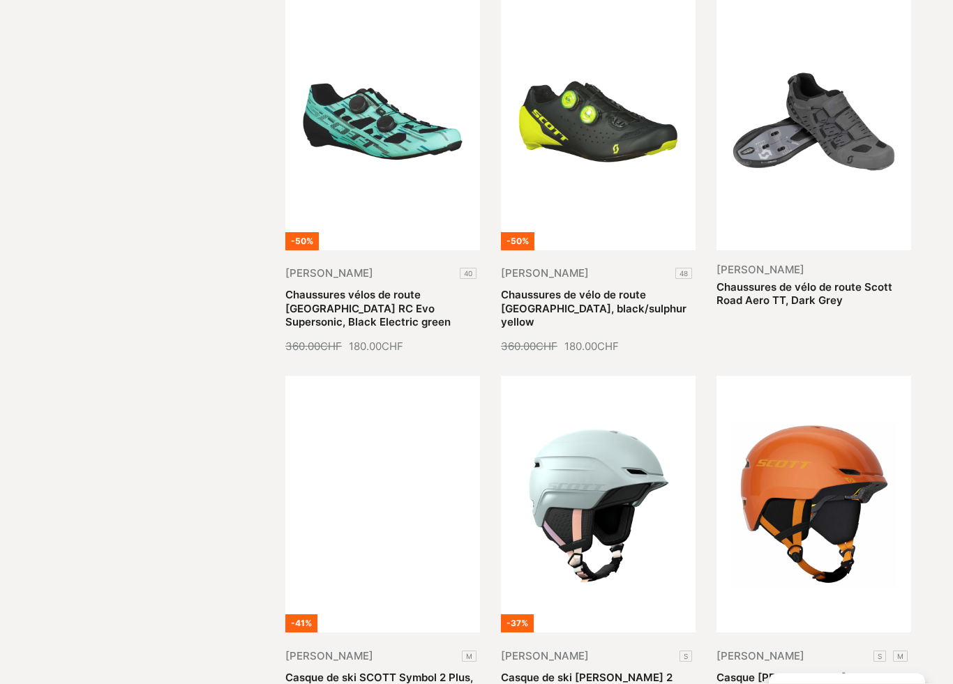
scroll to position [38861, 0]
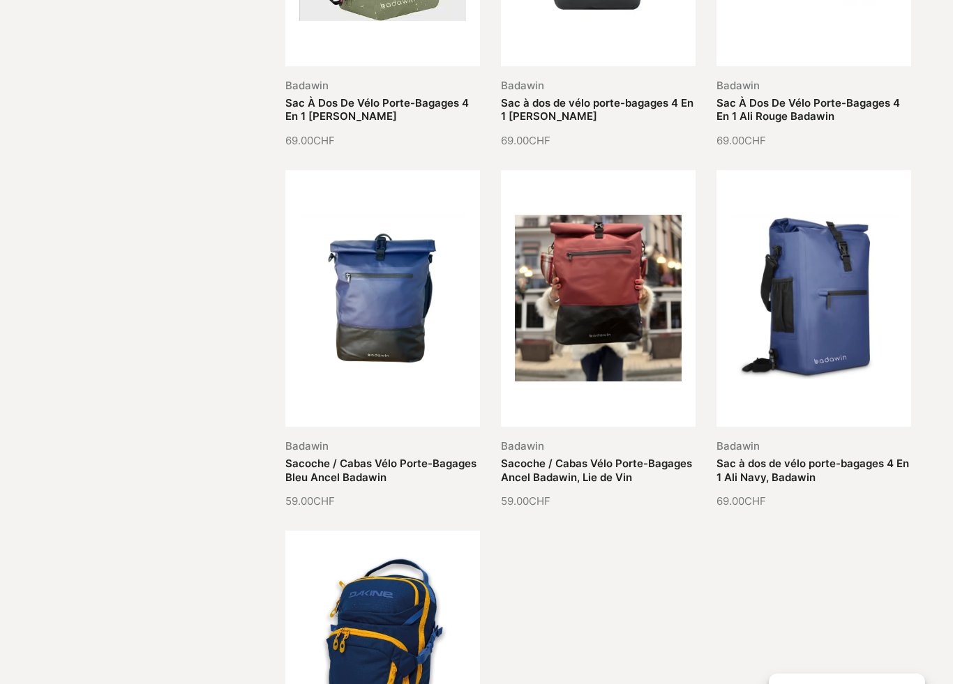
scroll to position [40167, 0]
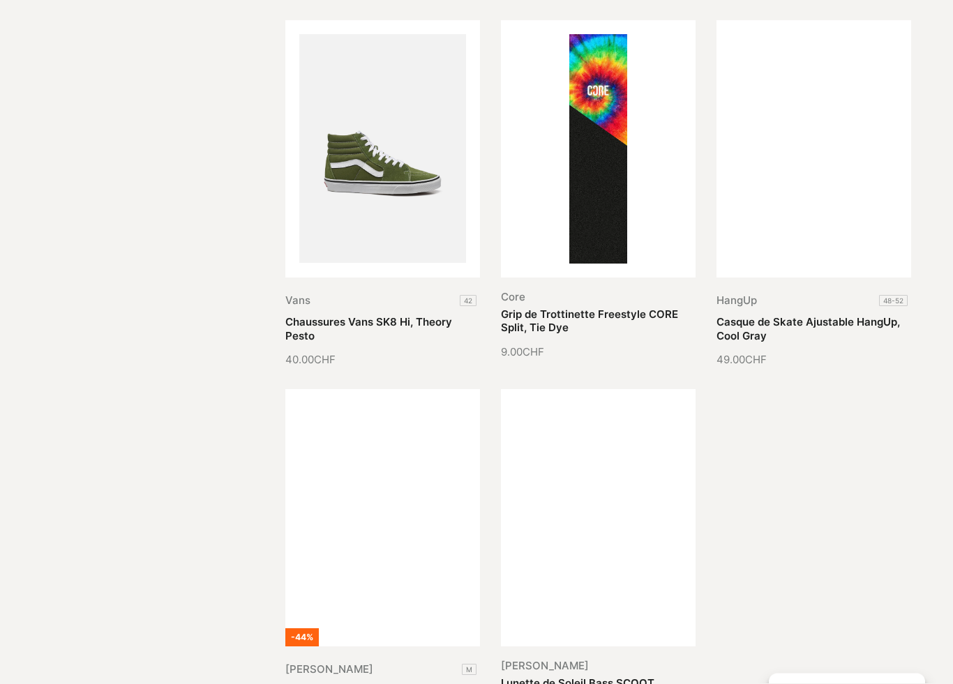
scroll to position [41396, 0]
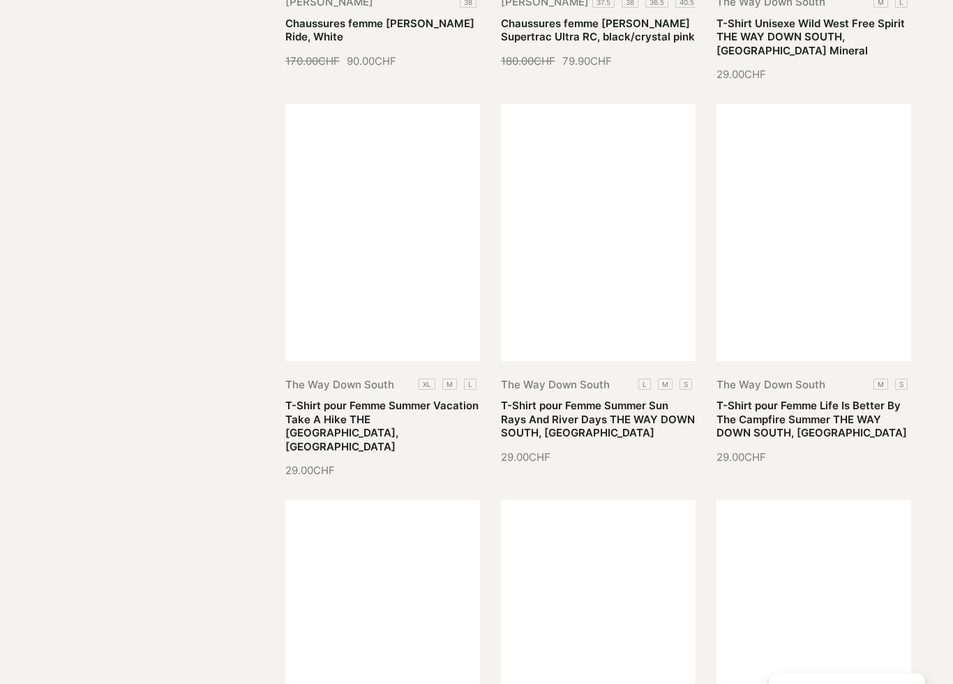
scroll to position [42448, 0]
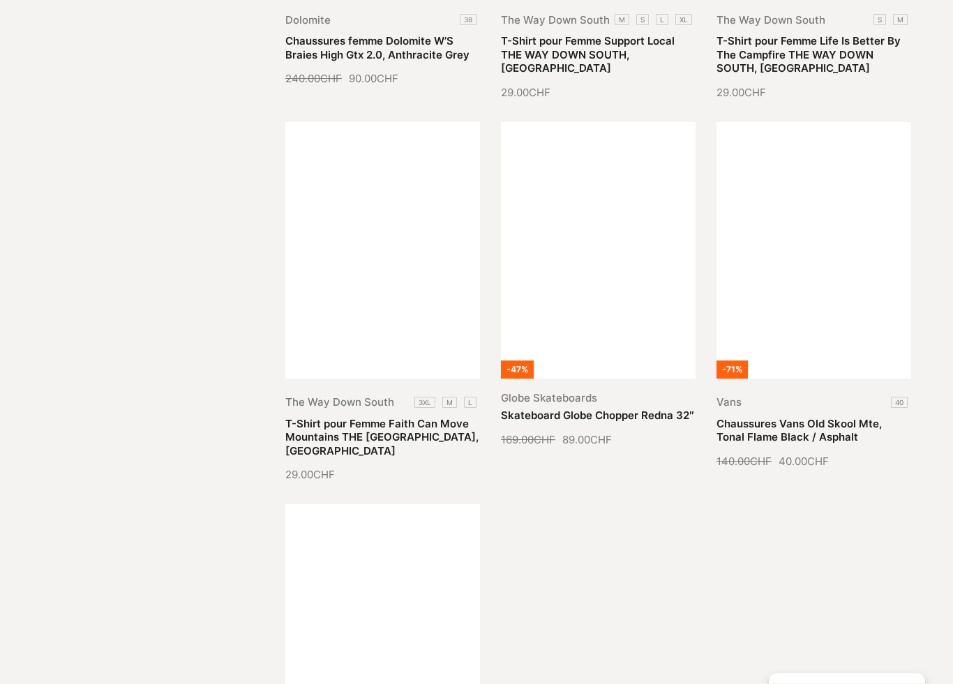
scroll to position [44034, 0]
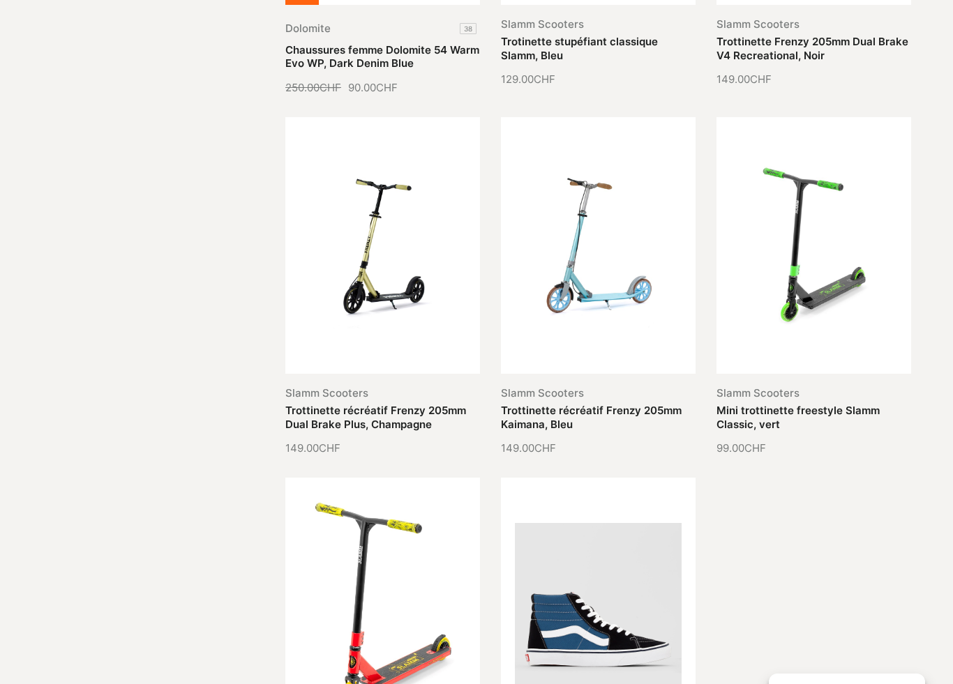
scroll to position [45113, 0]
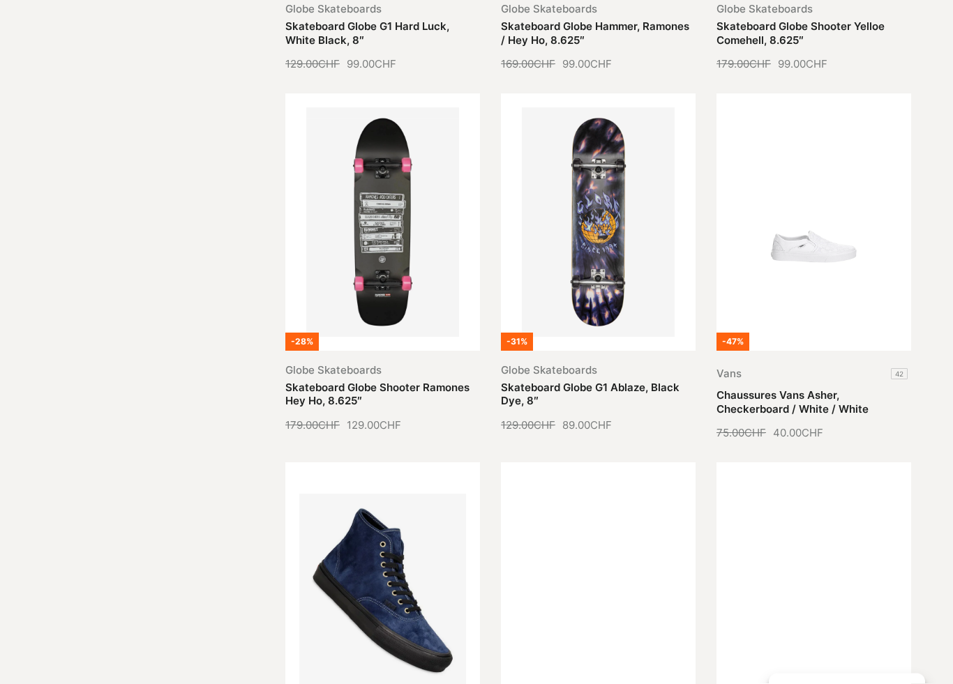
scroll to position [46227, 0]
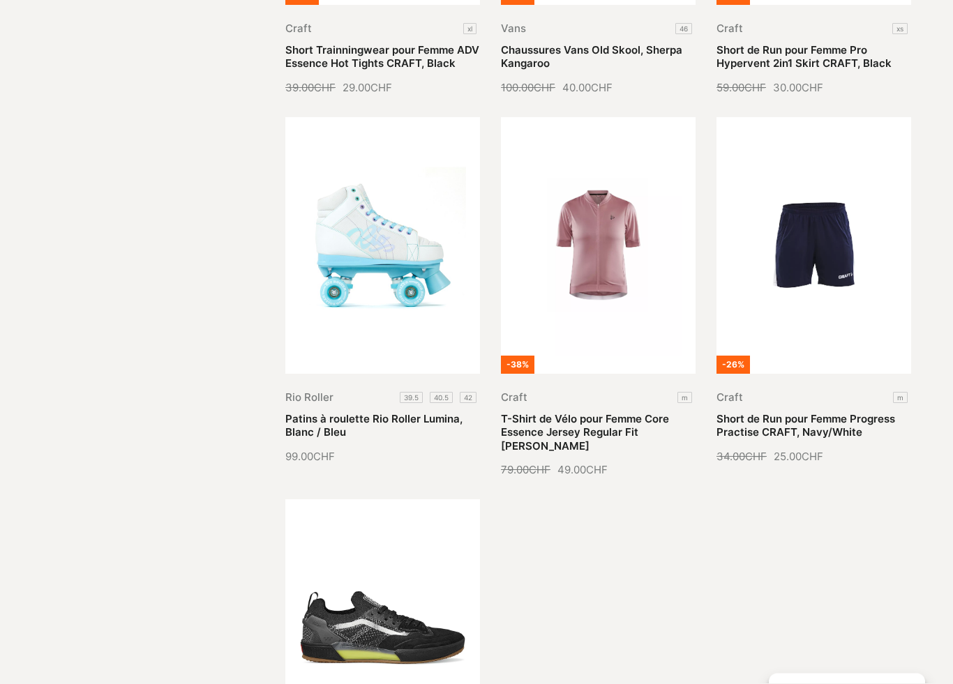
scroll to position [47685, 0]
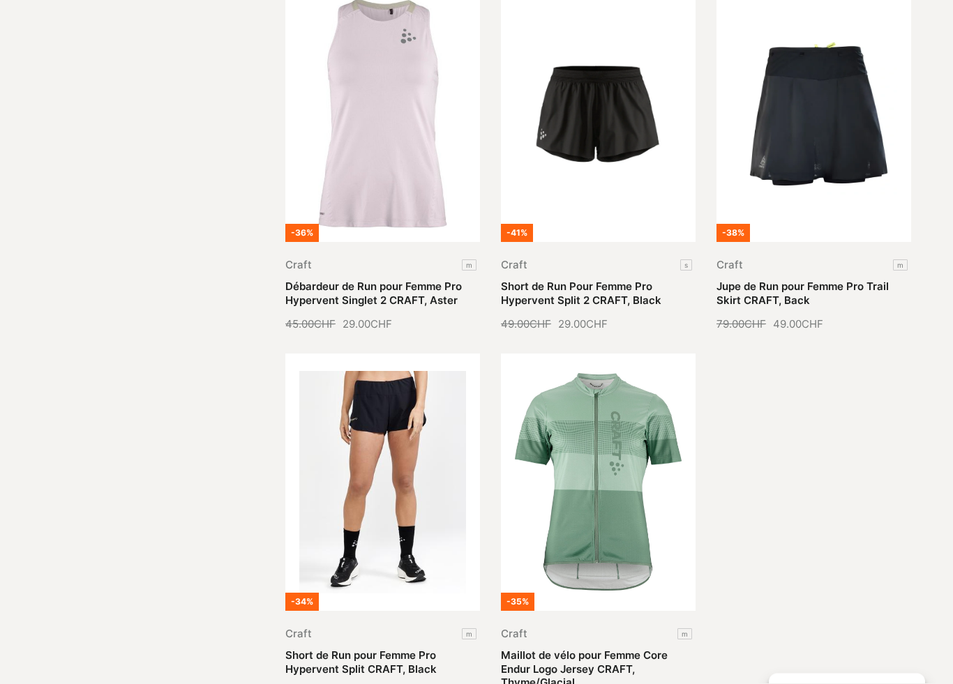
scroll to position [48945, 0]
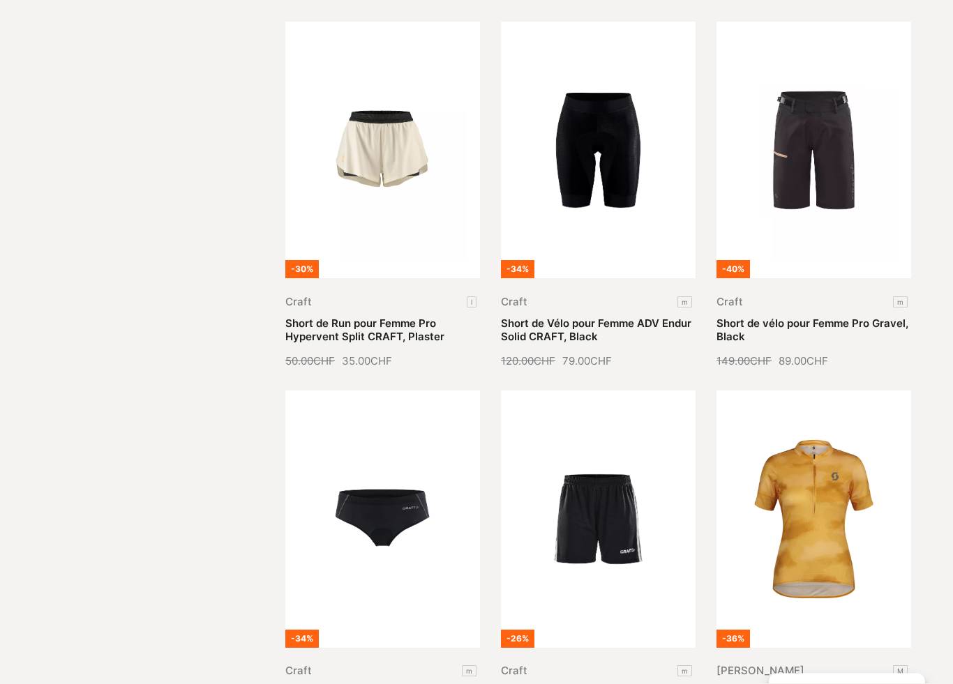
scroll to position [50082, 0]
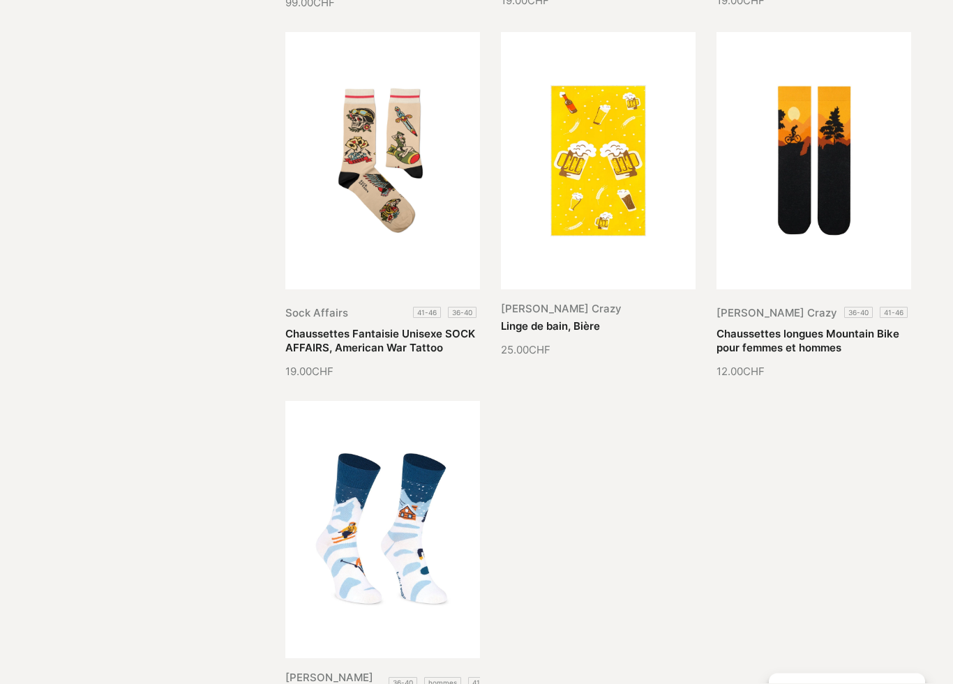
scroll to position [51510, 0]
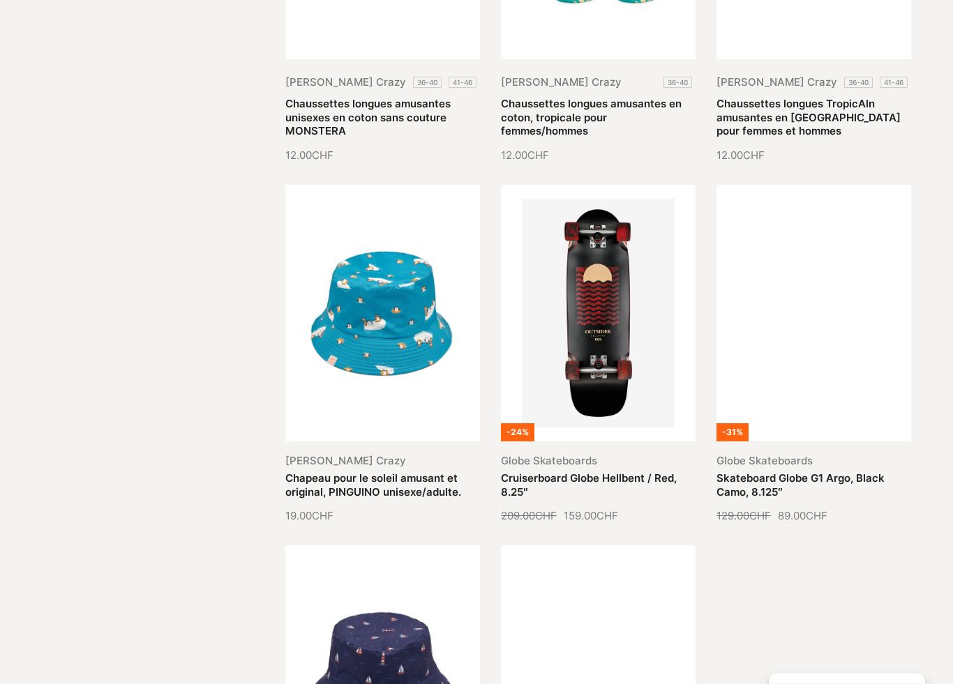
scroll to position [52489, 0]
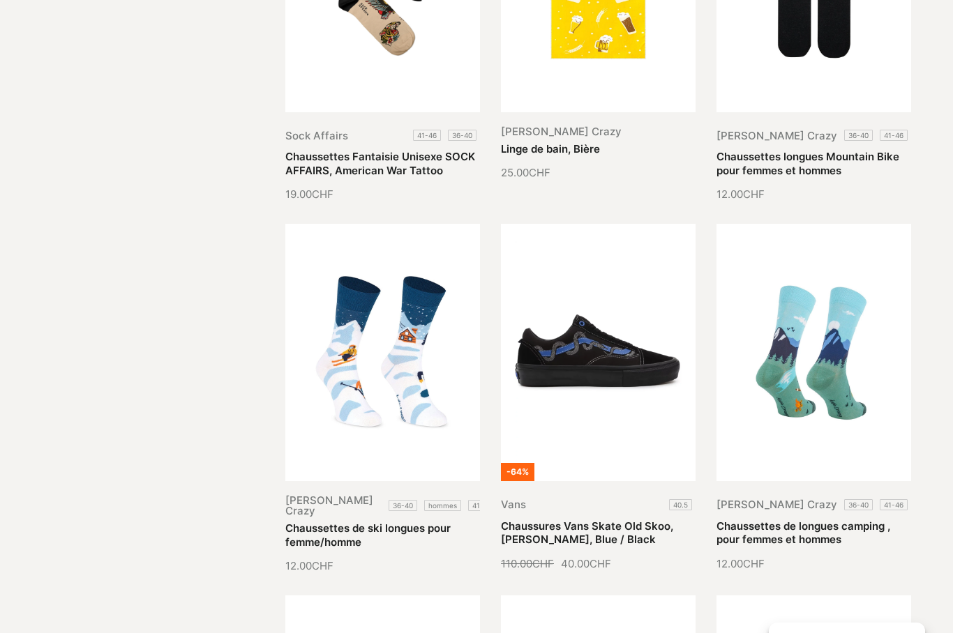
scroll to position [51684, 0]
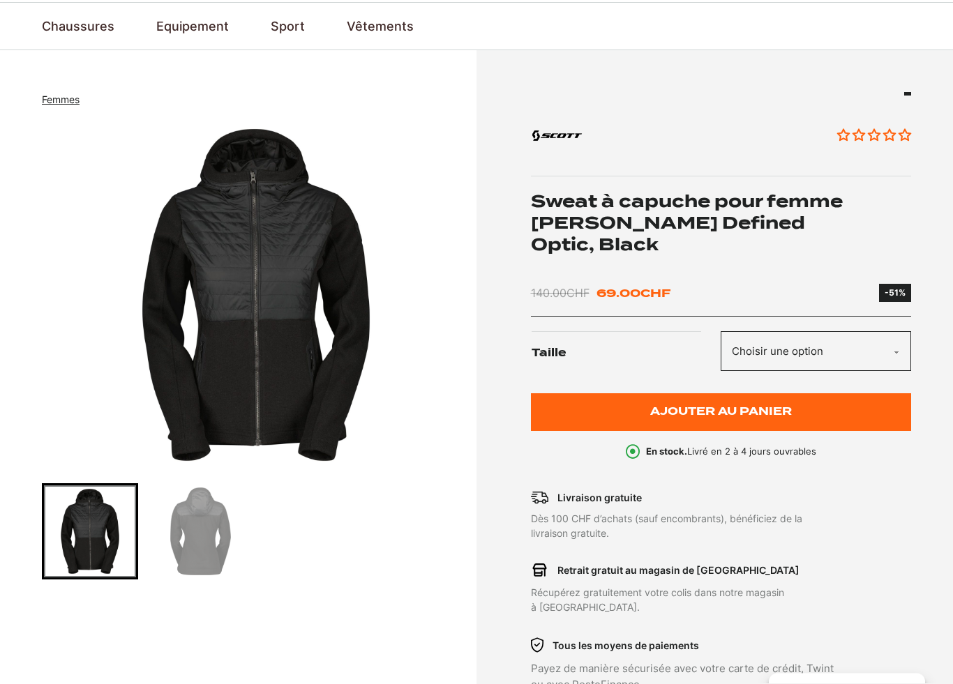
scroll to position [94, 0]
click at [204, 547] on img "Go to slide 2" at bounding box center [200, 531] width 92 height 92
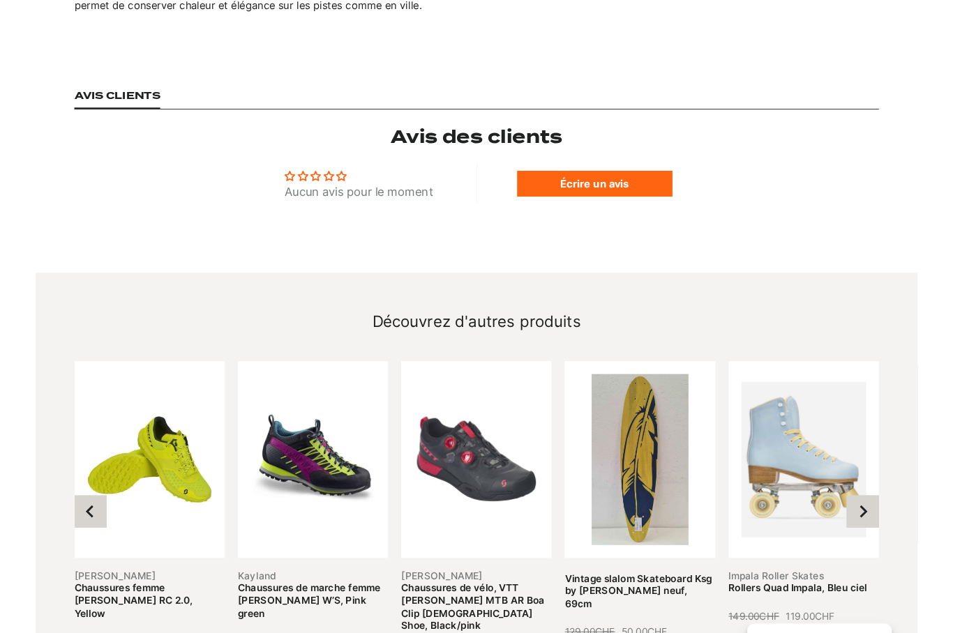
scroll to position [0, 0]
